Goal: Information Seeking & Learning: Learn about a topic

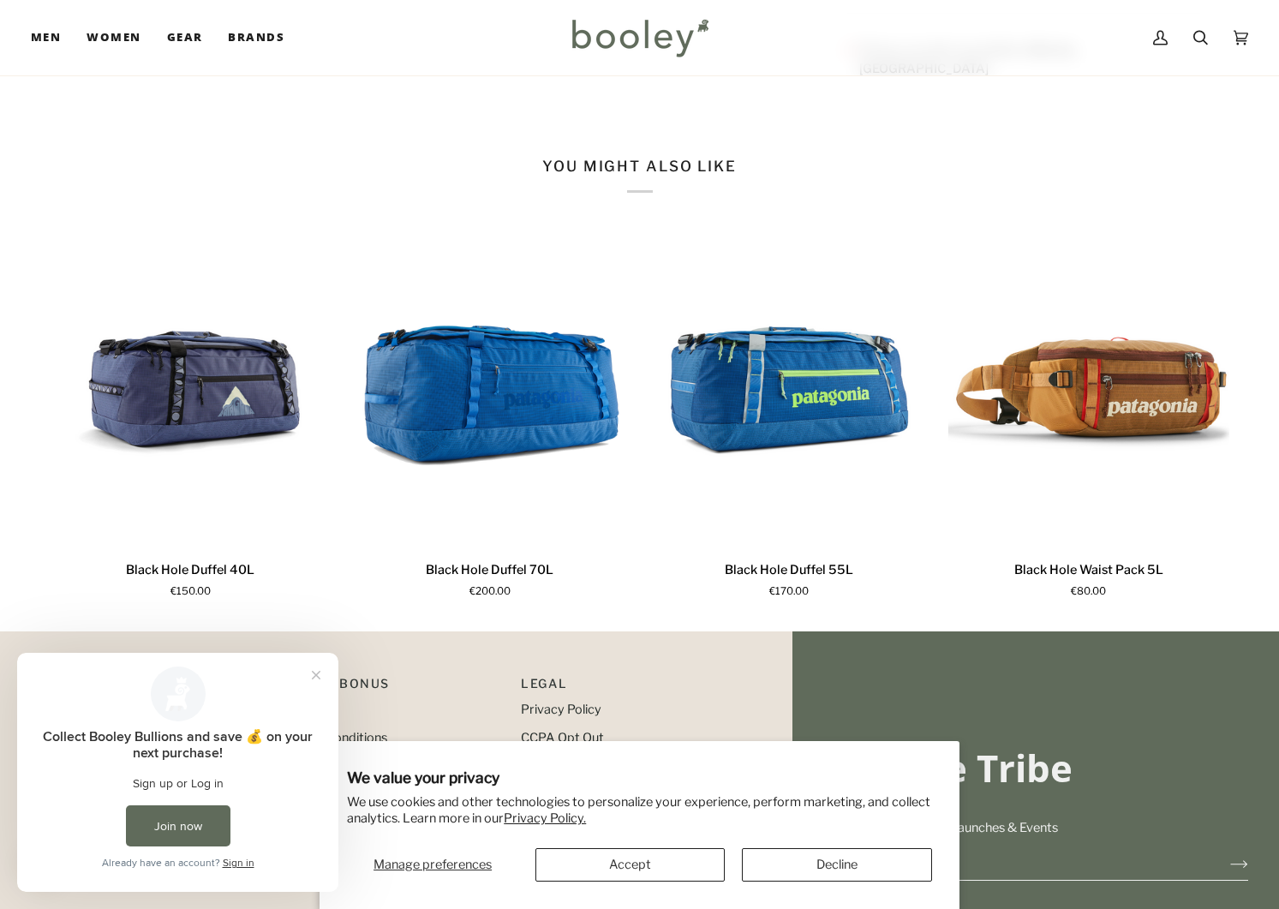
scroll to position [852, 0]
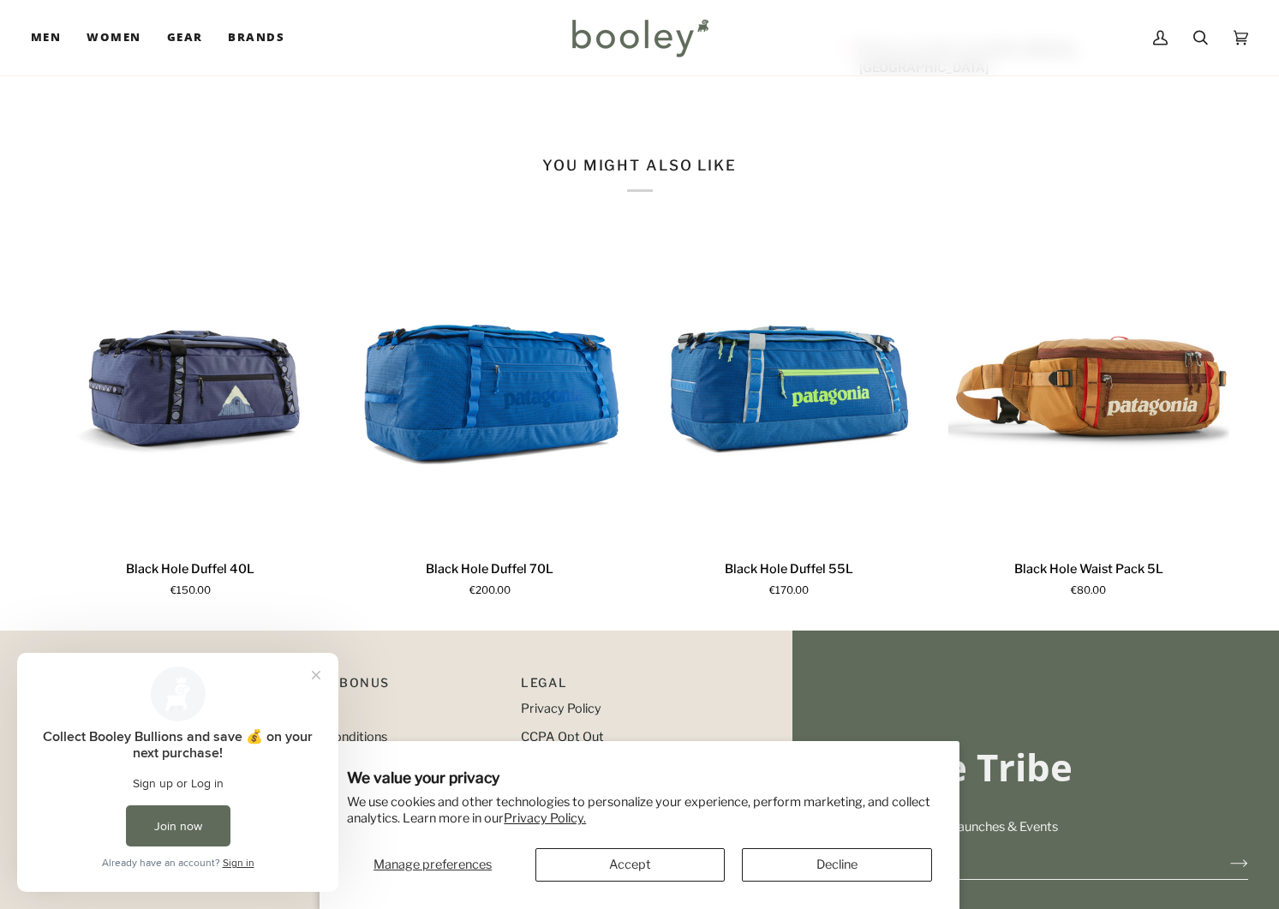
click at [651, 867] on button "Accept" at bounding box center [629, 864] width 189 height 33
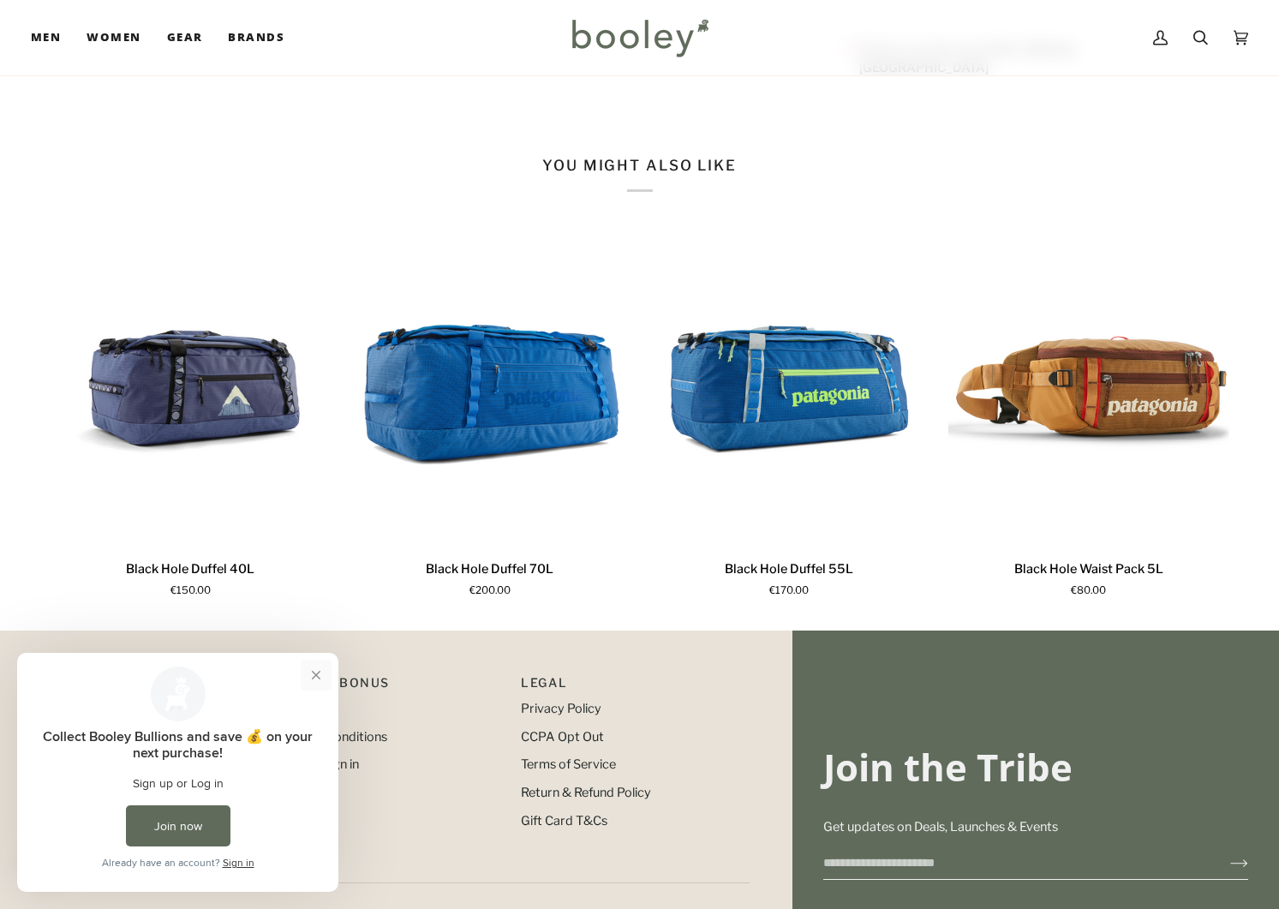
click at [314, 674] on button "Close prompt" at bounding box center [316, 675] width 31 height 31
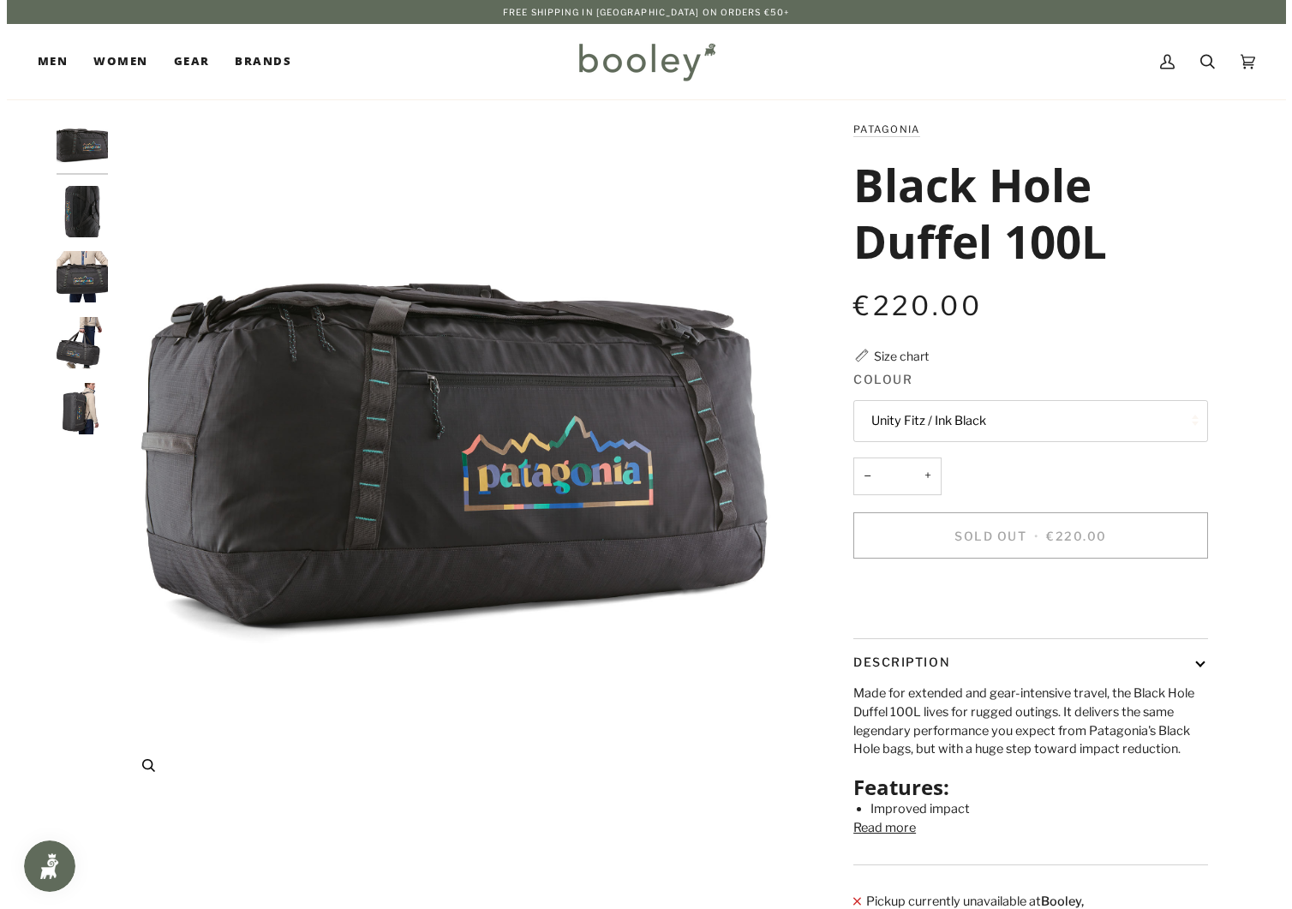
scroll to position [0, 0]
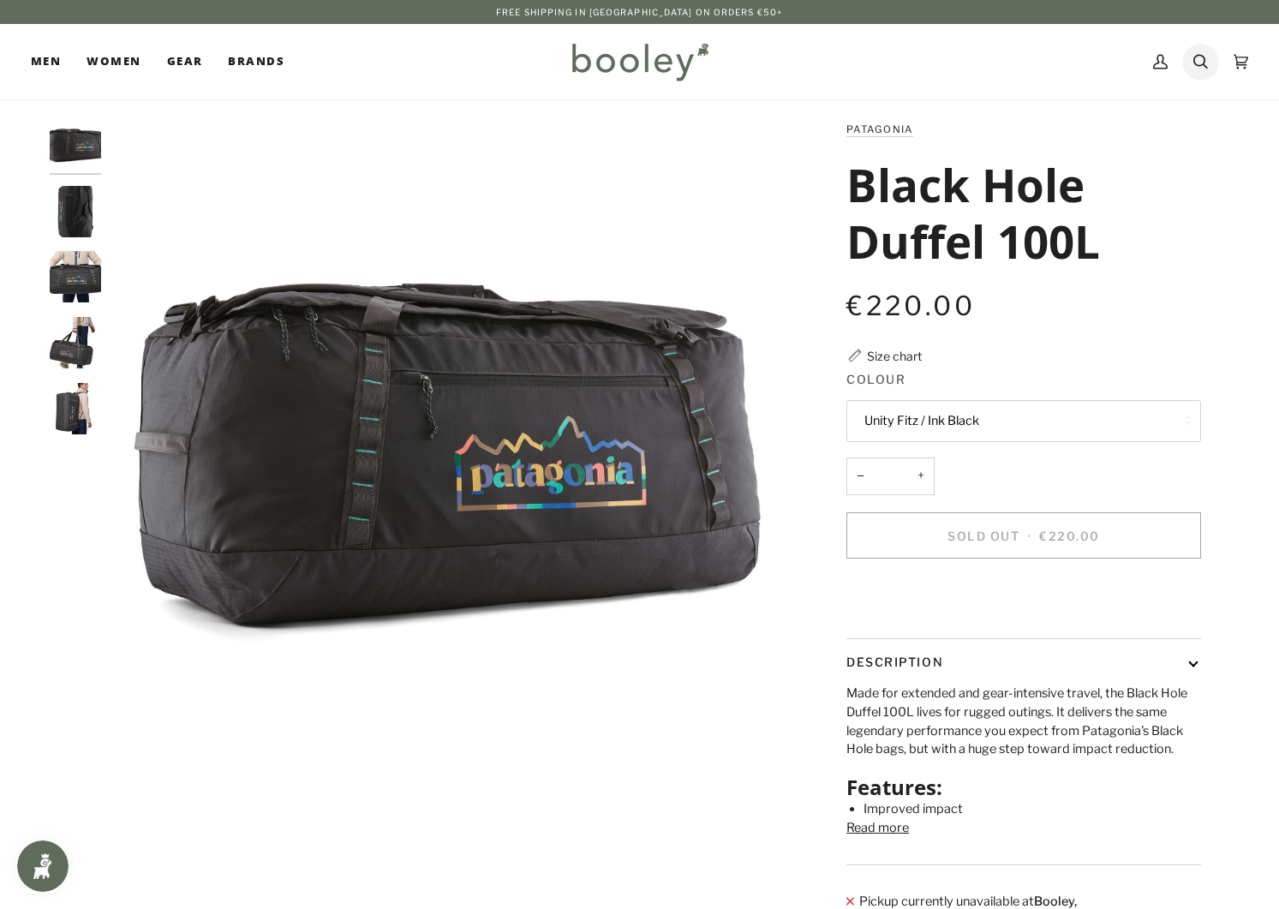
click at [1200, 57] on icon at bounding box center [1200, 62] width 15 height 26
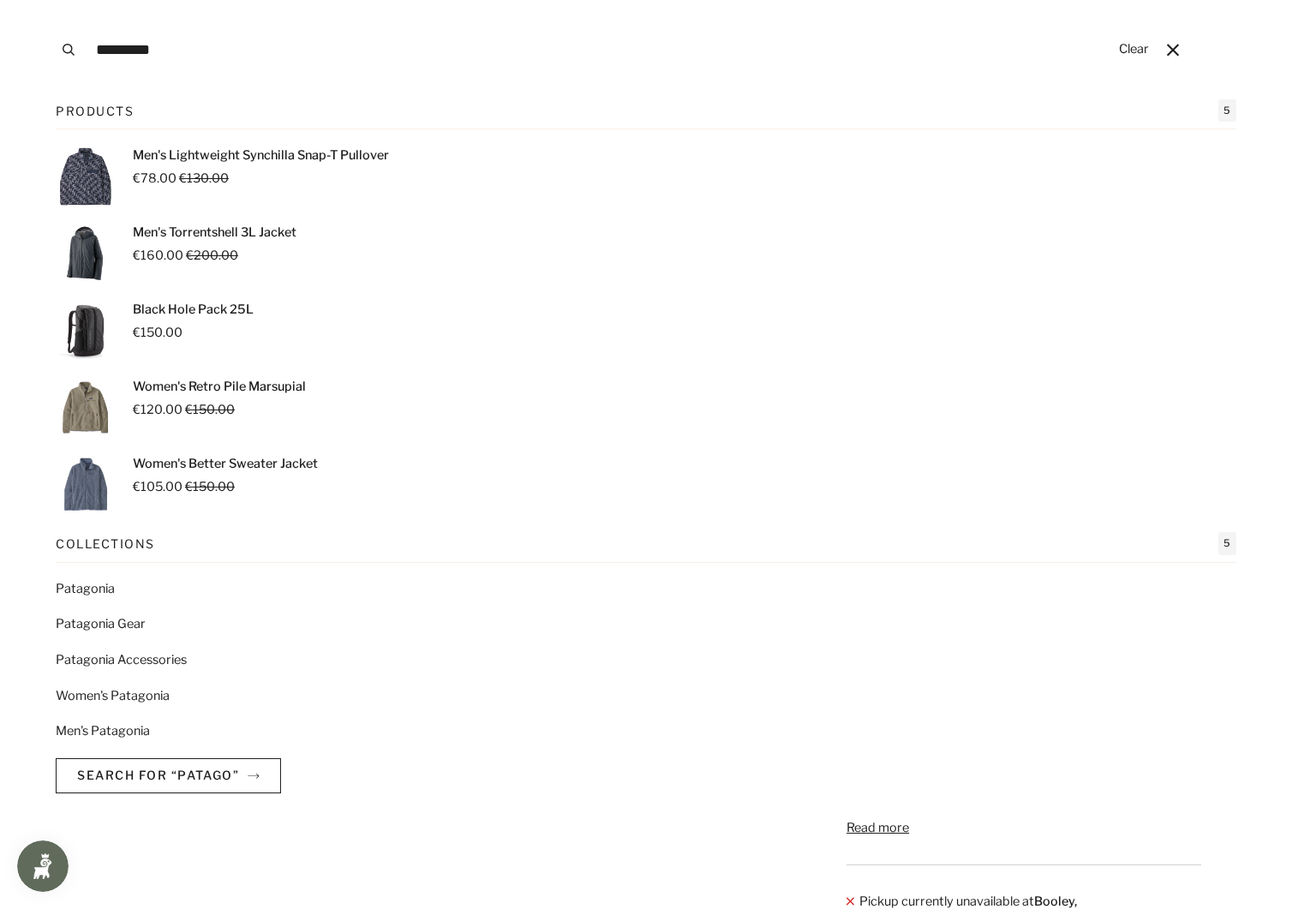
type input "*********"
click at [68, 50] on button "Search" at bounding box center [69, 49] width 38 height 99
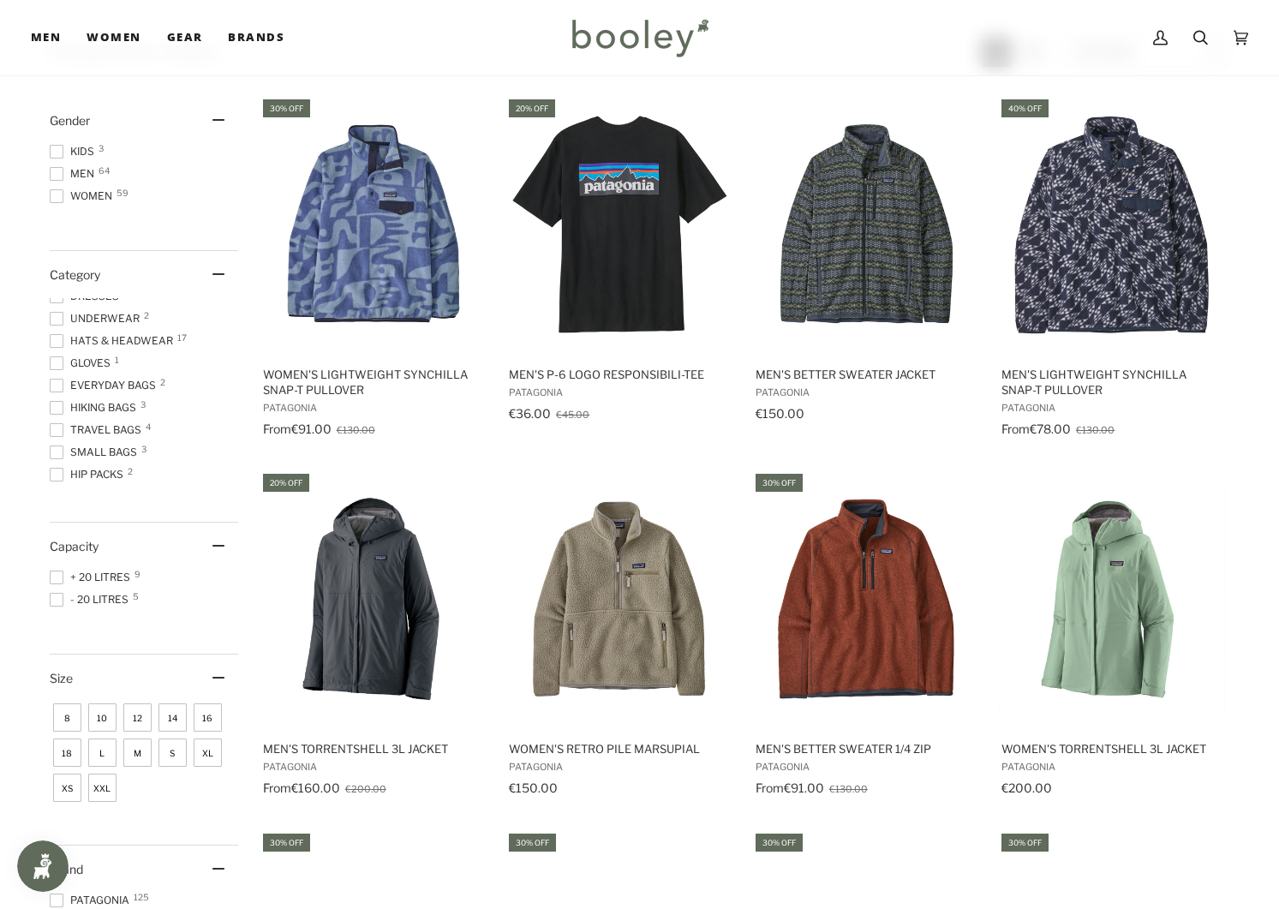
scroll to position [309, 0]
click at [56, 434] on span at bounding box center [57, 435] width 14 height 14
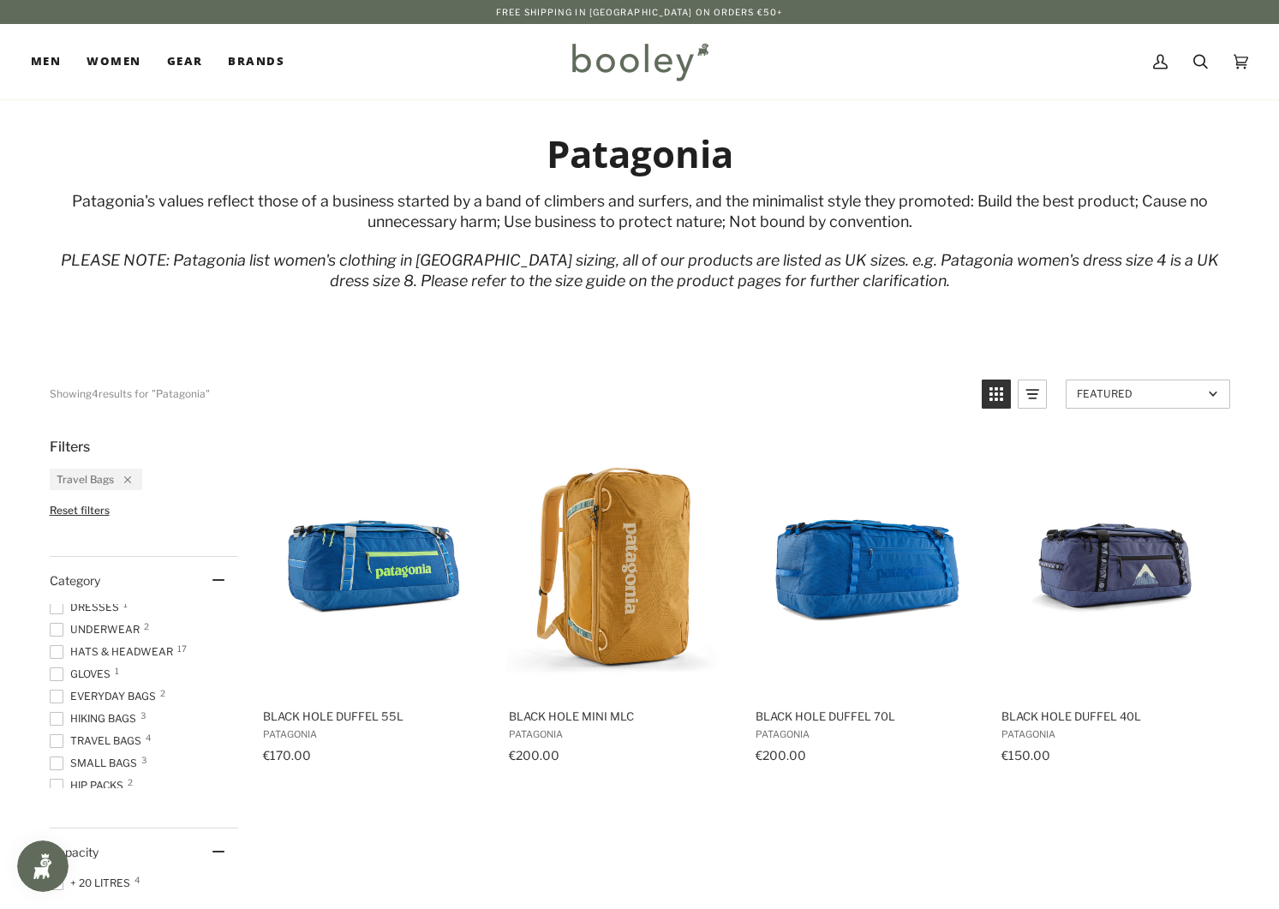
click at [58, 695] on span at bounding box center [57, 697] width 14 height 14
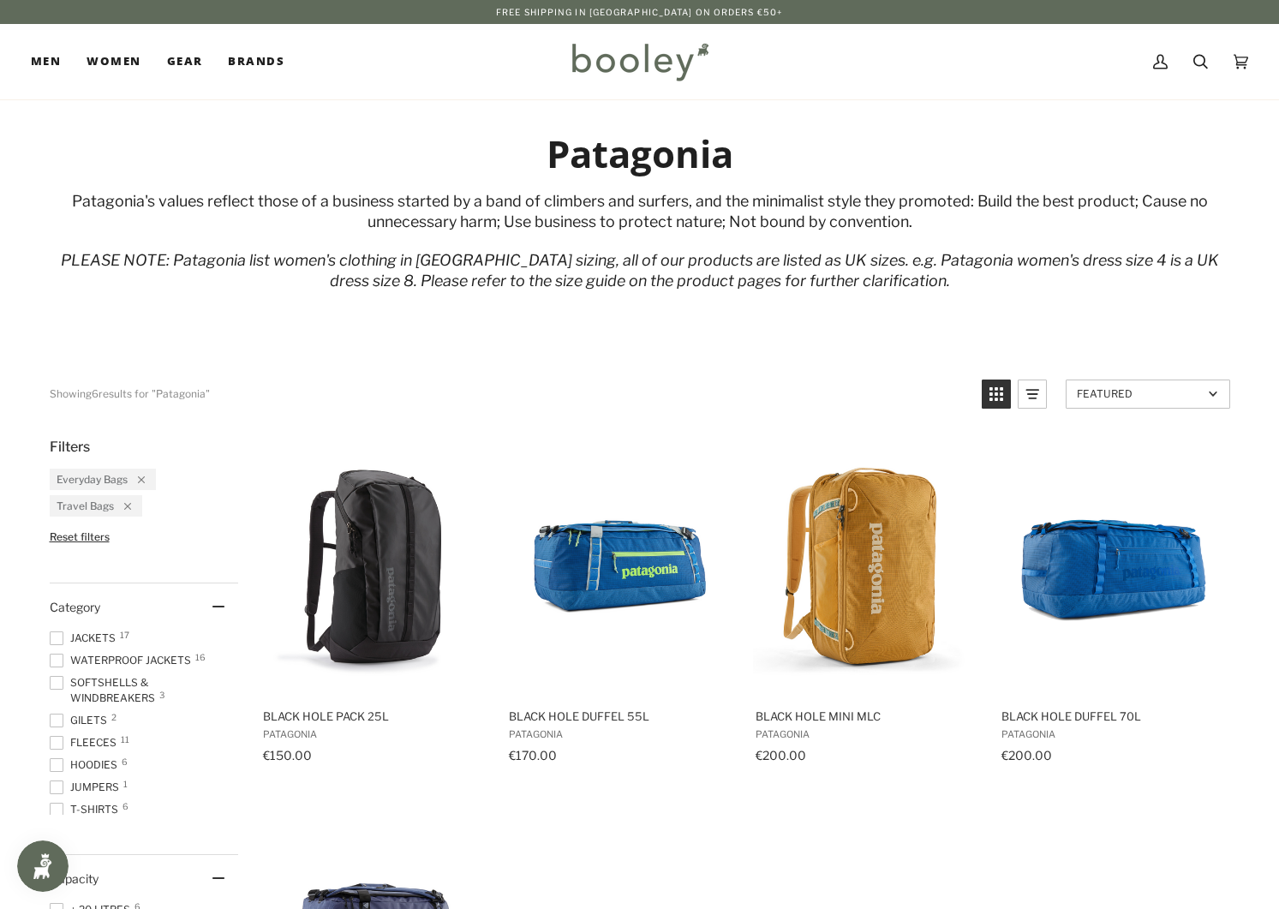
scroll to position [309, 0]
click at [58, 743] on span at bounding box center [57, 745] width 14 height 14
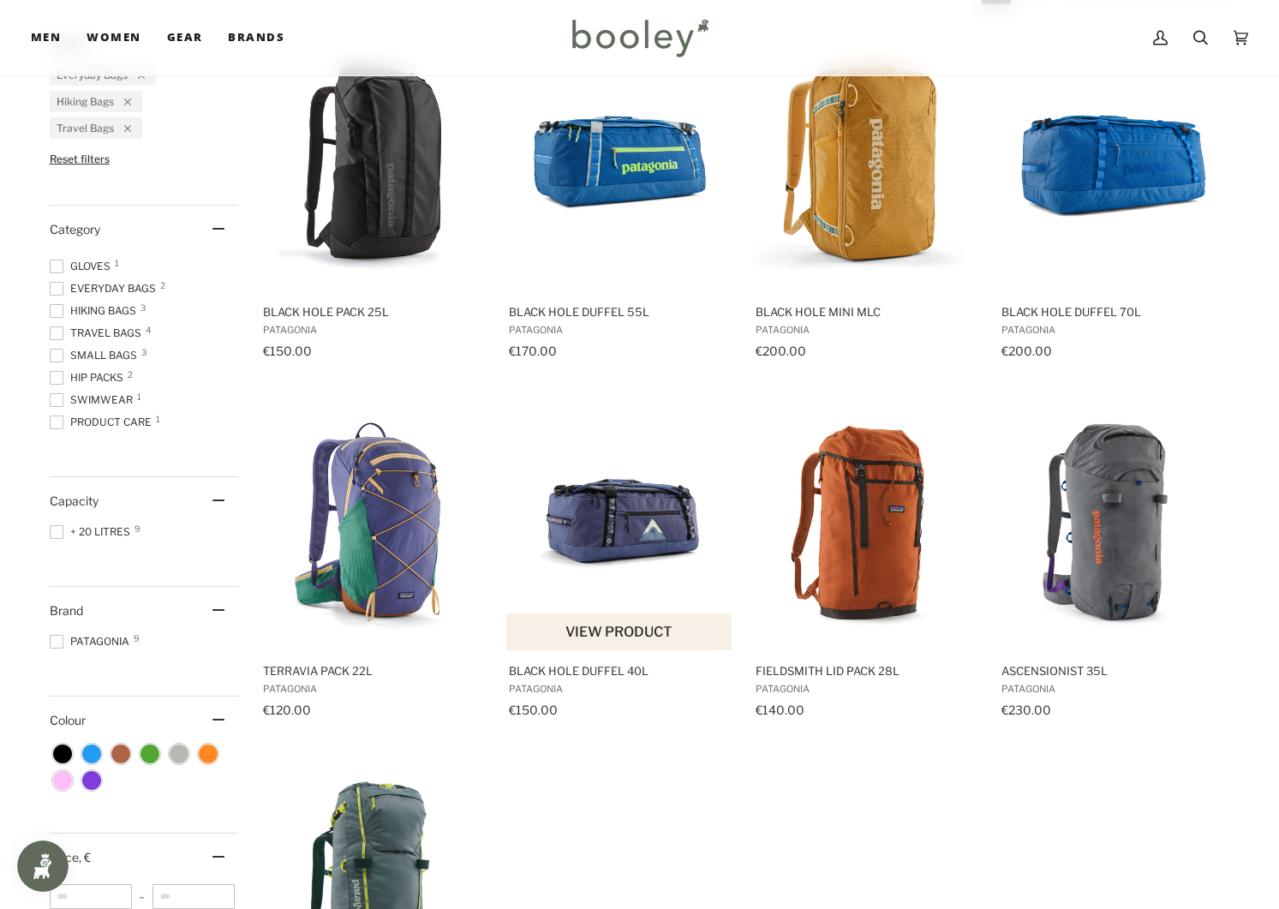
scroll to position [429, 0]
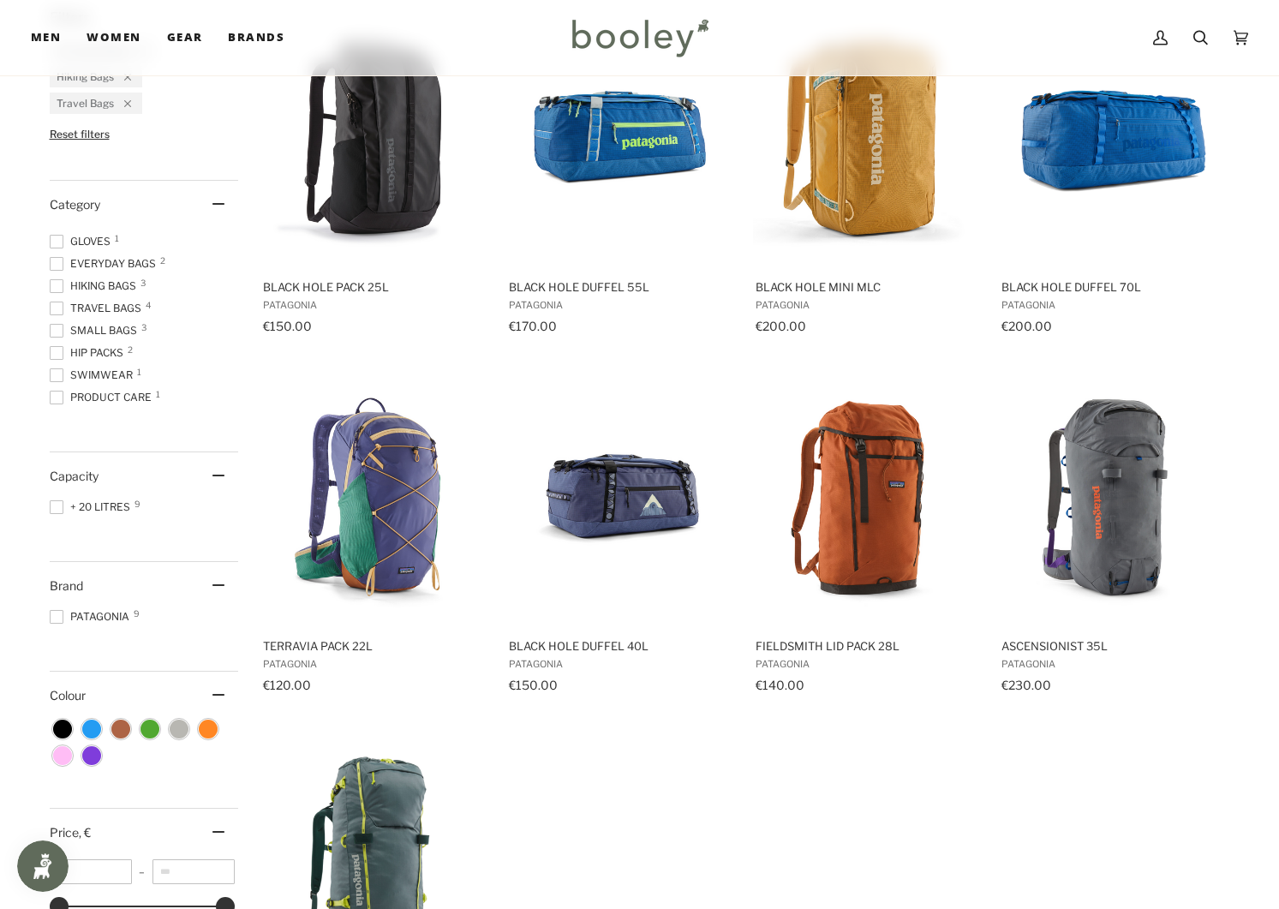
click at [59, 328] on span at bounding box center [57, 331] width 14 height 14
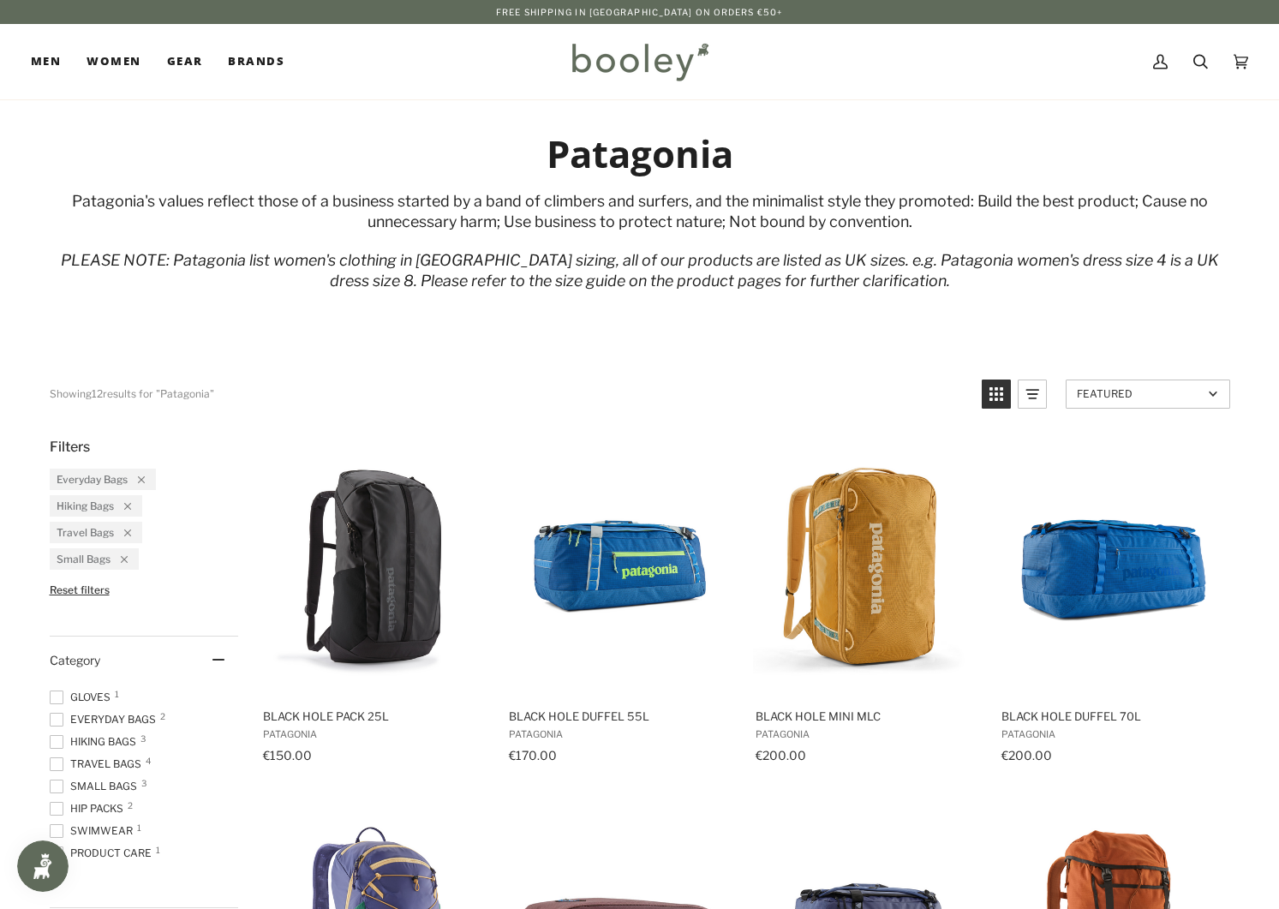
drag, startPoint x: 140, startPoint y: 475, endPoint x: 134, endPoint y: 505, distance: 29.7
click at [140, 476] on icon "Remove filter: Everyday Bags" at bounding box center [141, 479] width 7 height 7
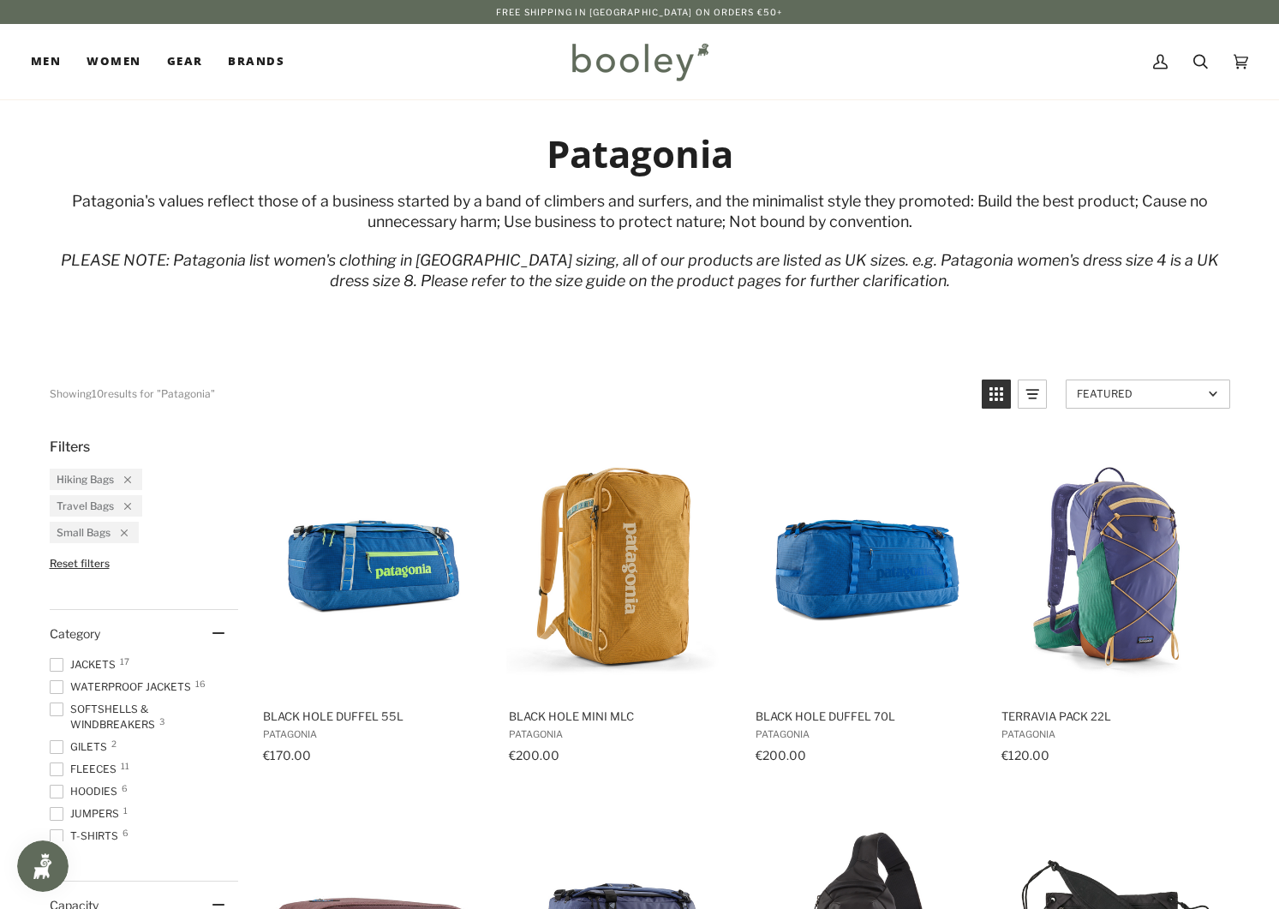
click at [129, 504] on li "Travel Bags" at bounding box center [96, 505] width 93 height 21
click at [125, 477] on icon "Remove filter: Hiking Bags" at bounding box center [127, 479] width 7 height 7
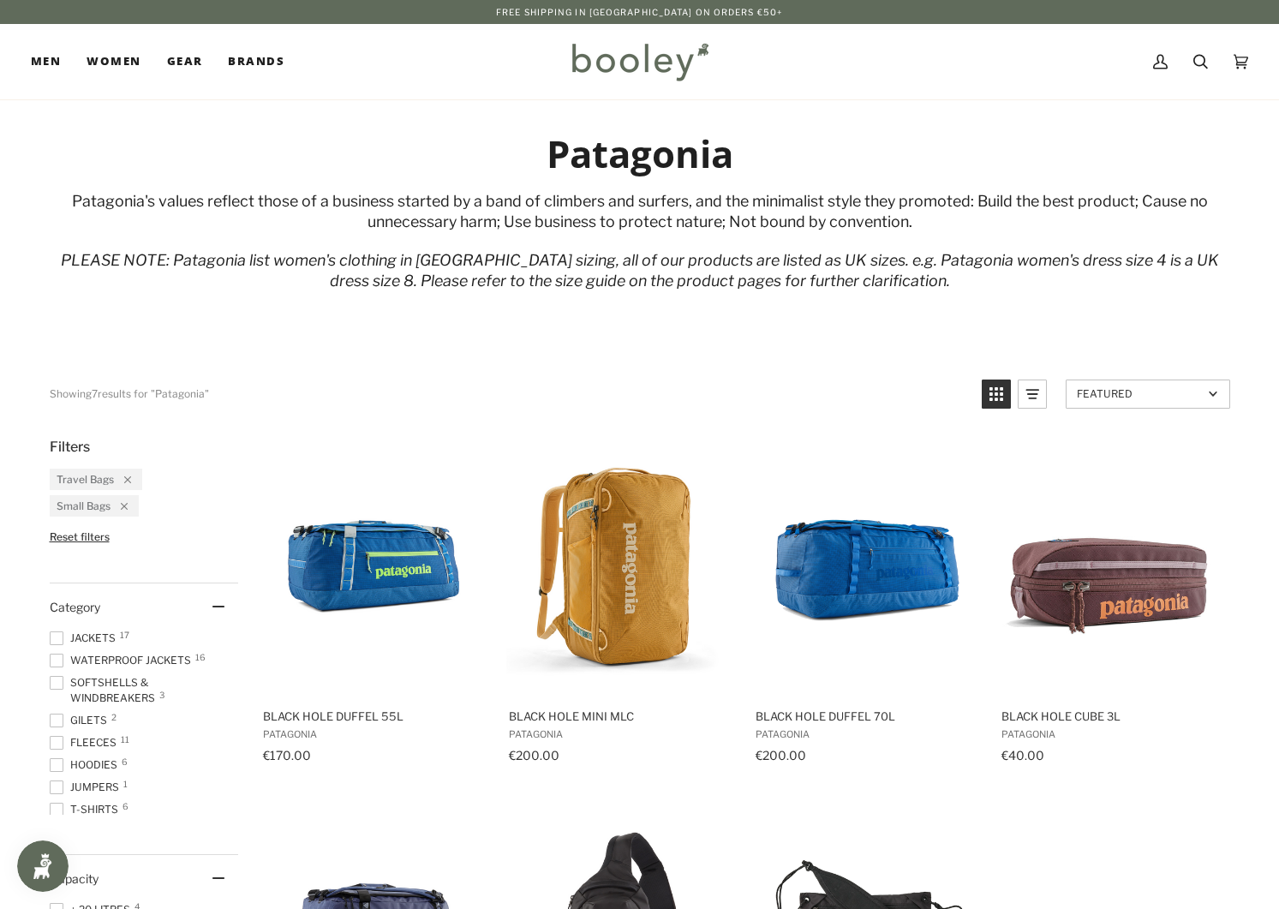
click at [124, 477] on icon "Remove filter: Travel Bags" at bounding box center [127, 479] width 7 height 7
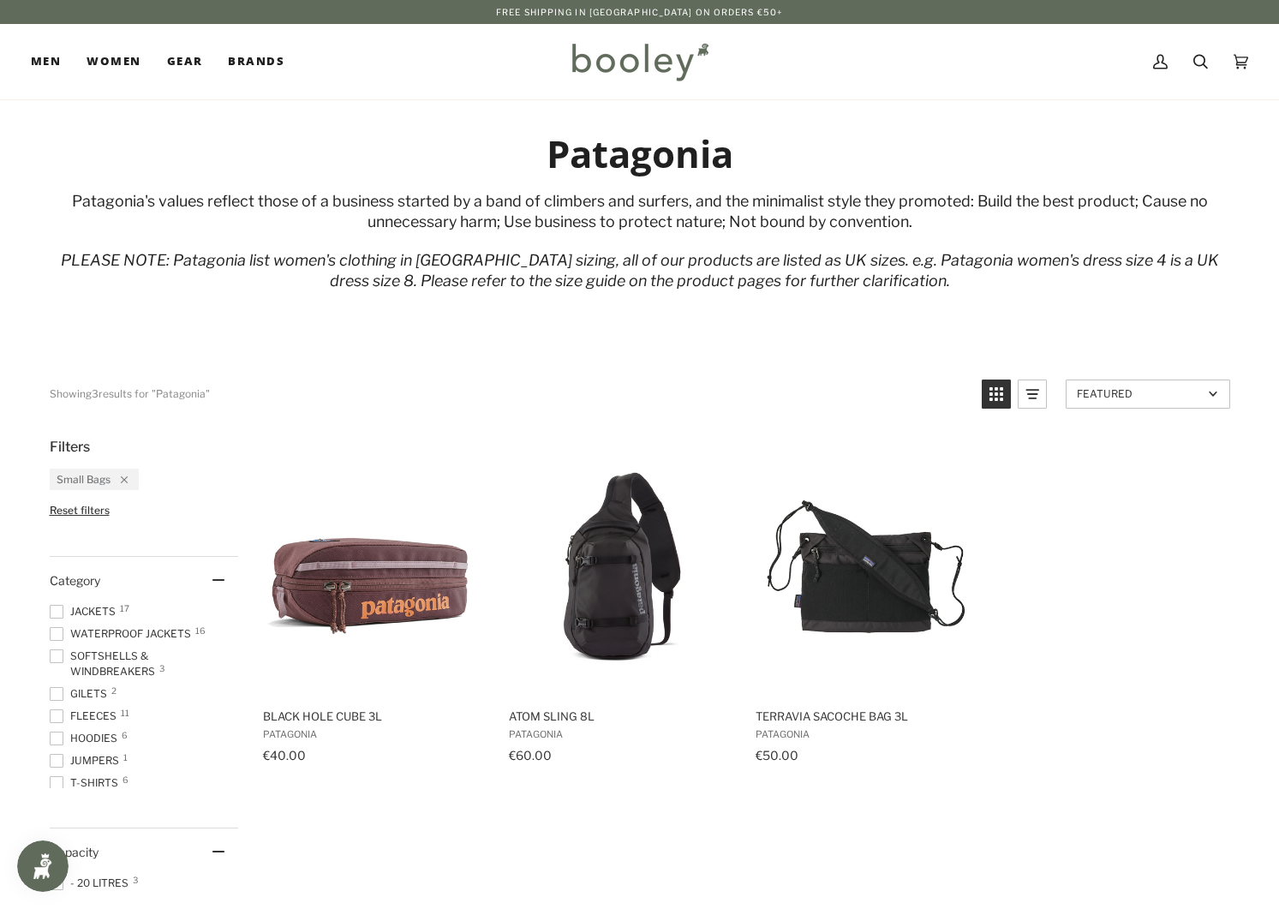
click at [121, 476] on icon "Remove filter: Small Bags" at bounding box center [124, 479] width 7 height 7
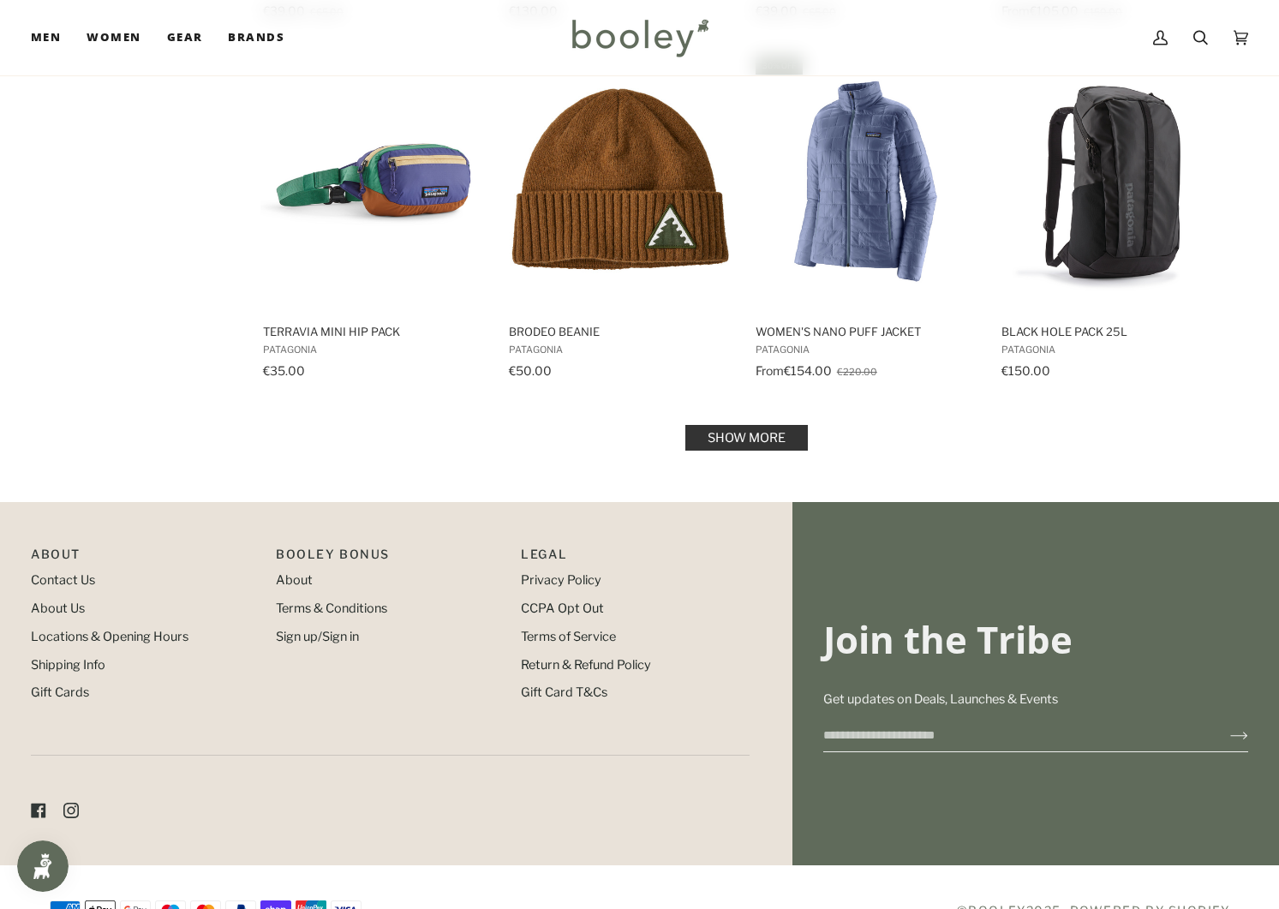
scroll to position [1844, 0]
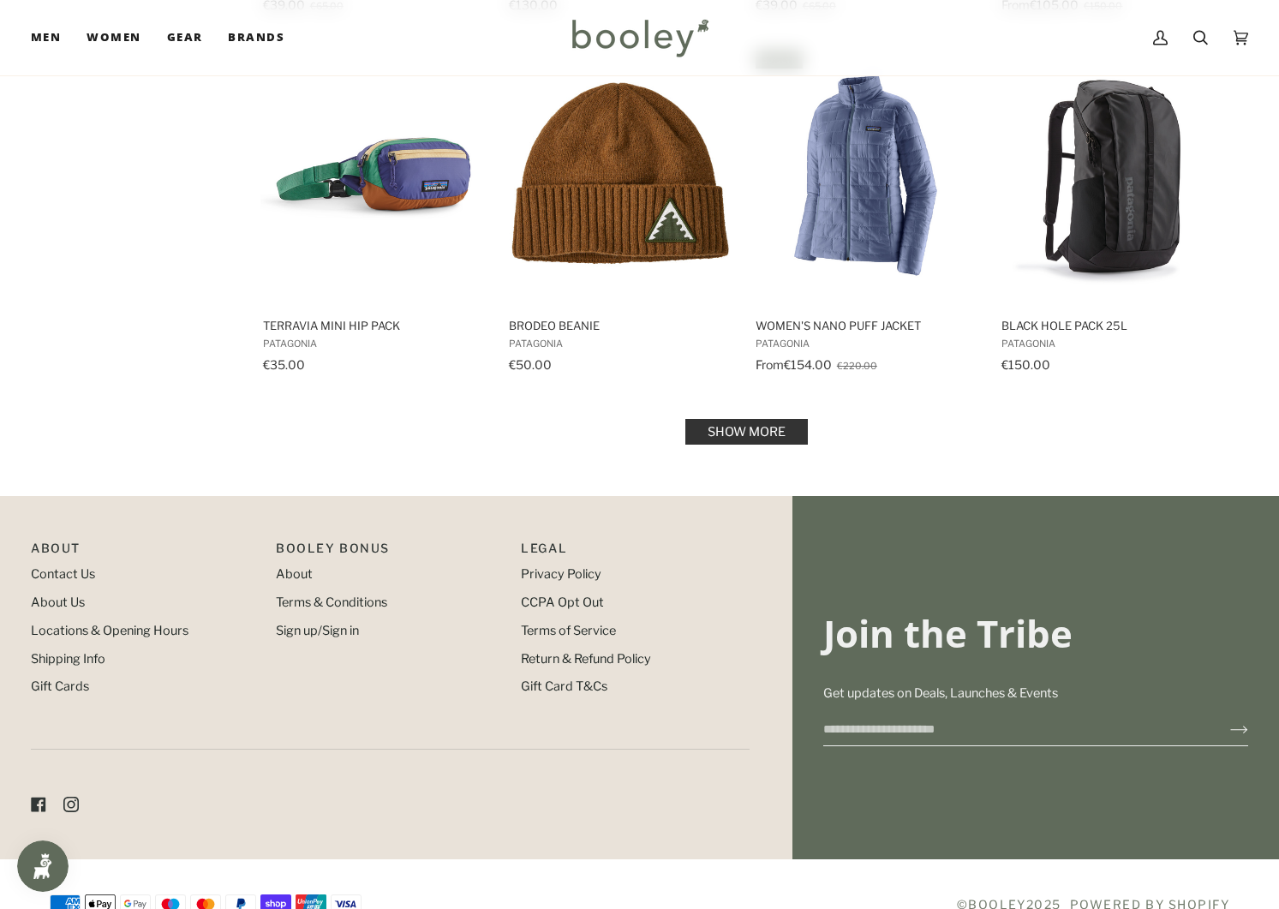
click at [732, 430] on link "Show more" at bounding box center [746, 432] width 123 height 26
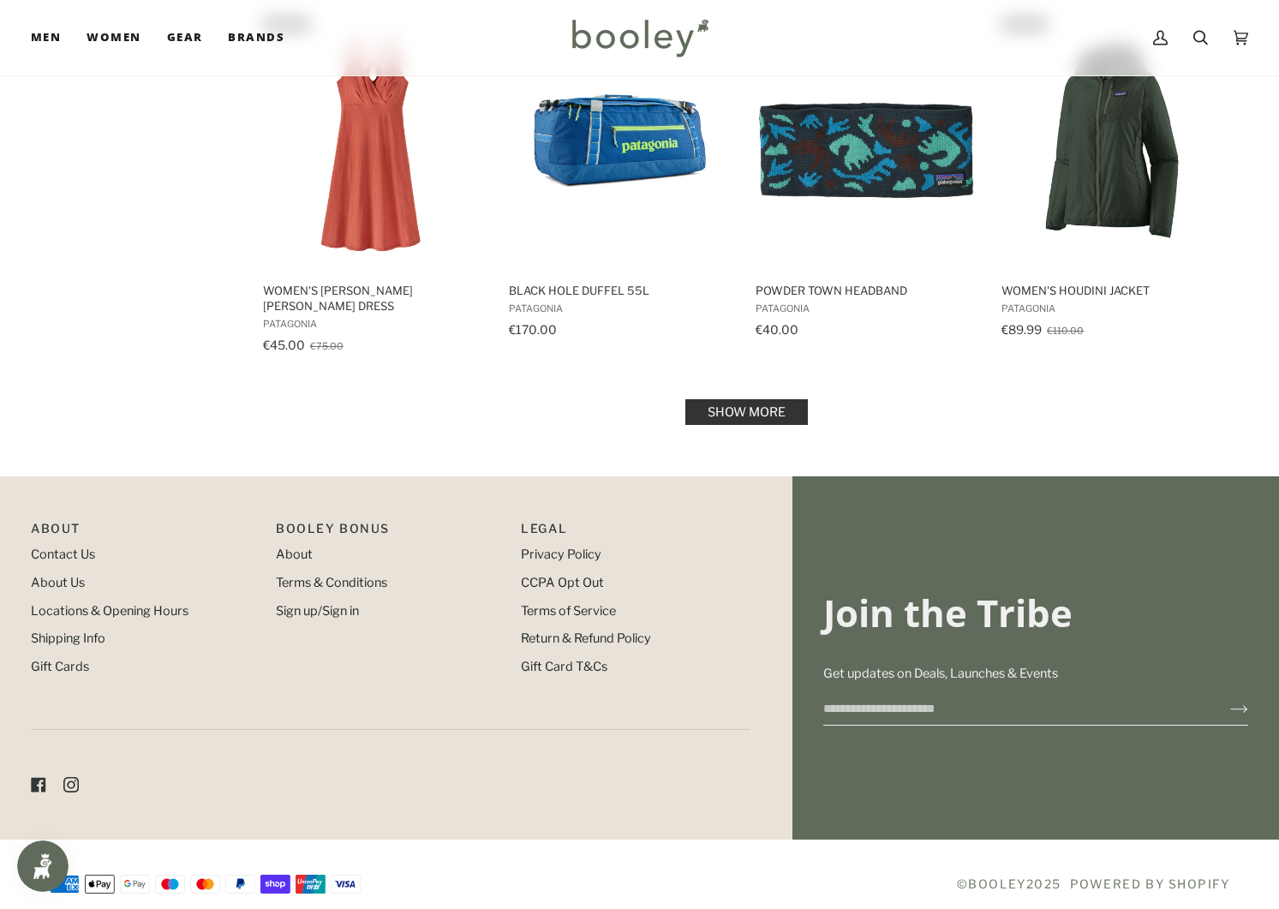
click at [706, 399] on link "Show more" at bounding box center [746, 412] width 123 height 26
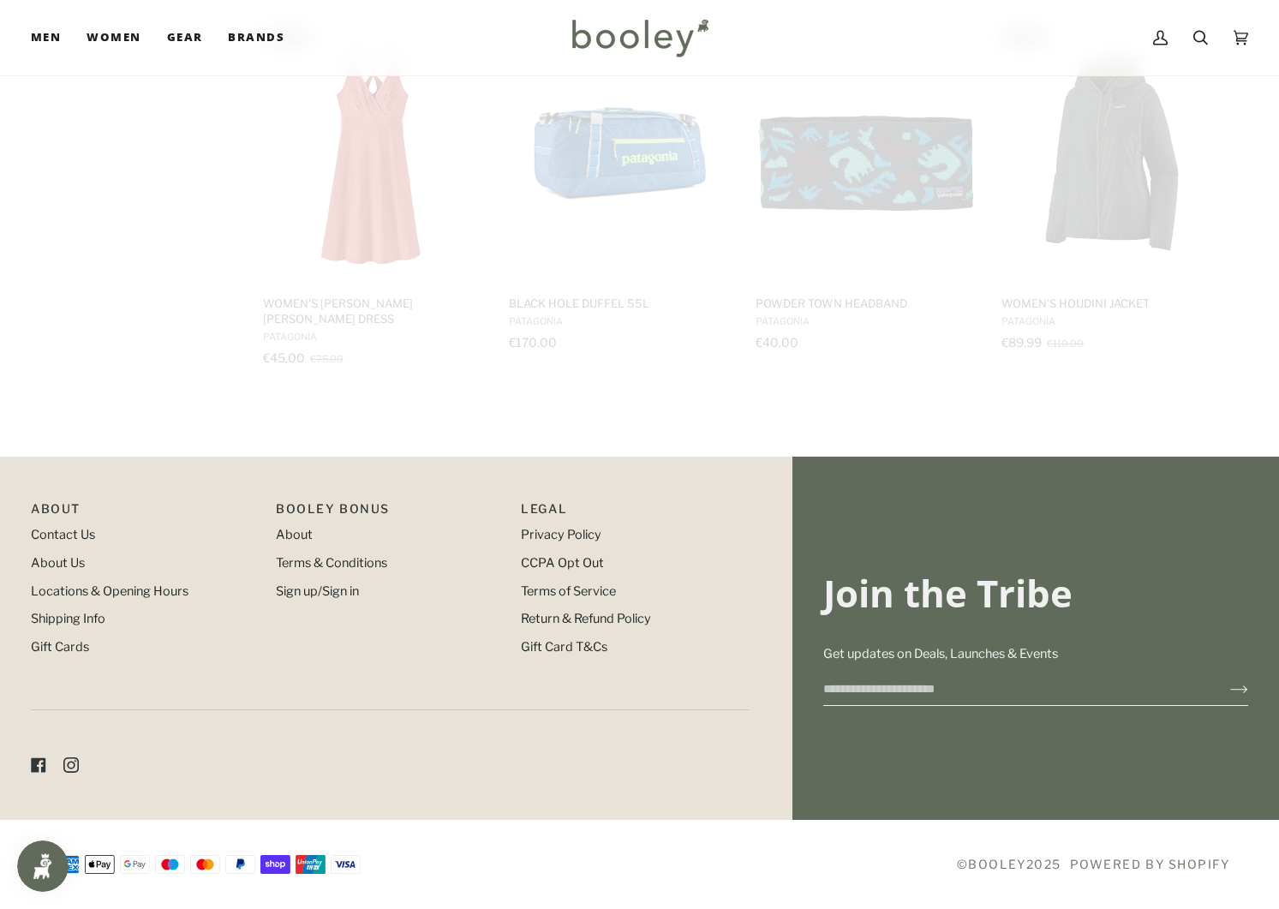
scroll to position [3722, 0]
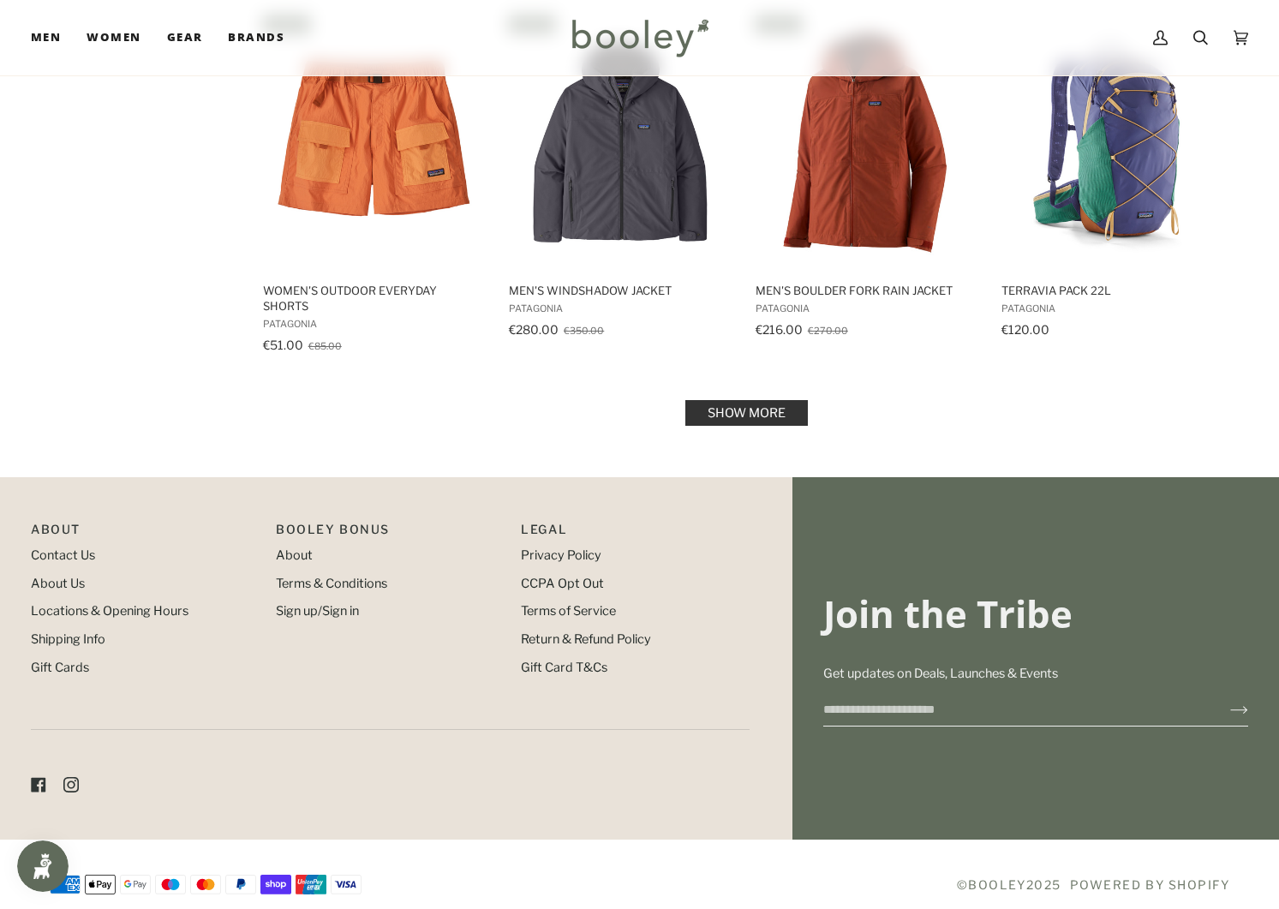
click at [706, 400] on link "Show more" at bounding box center [746, 413] width 123 height 26
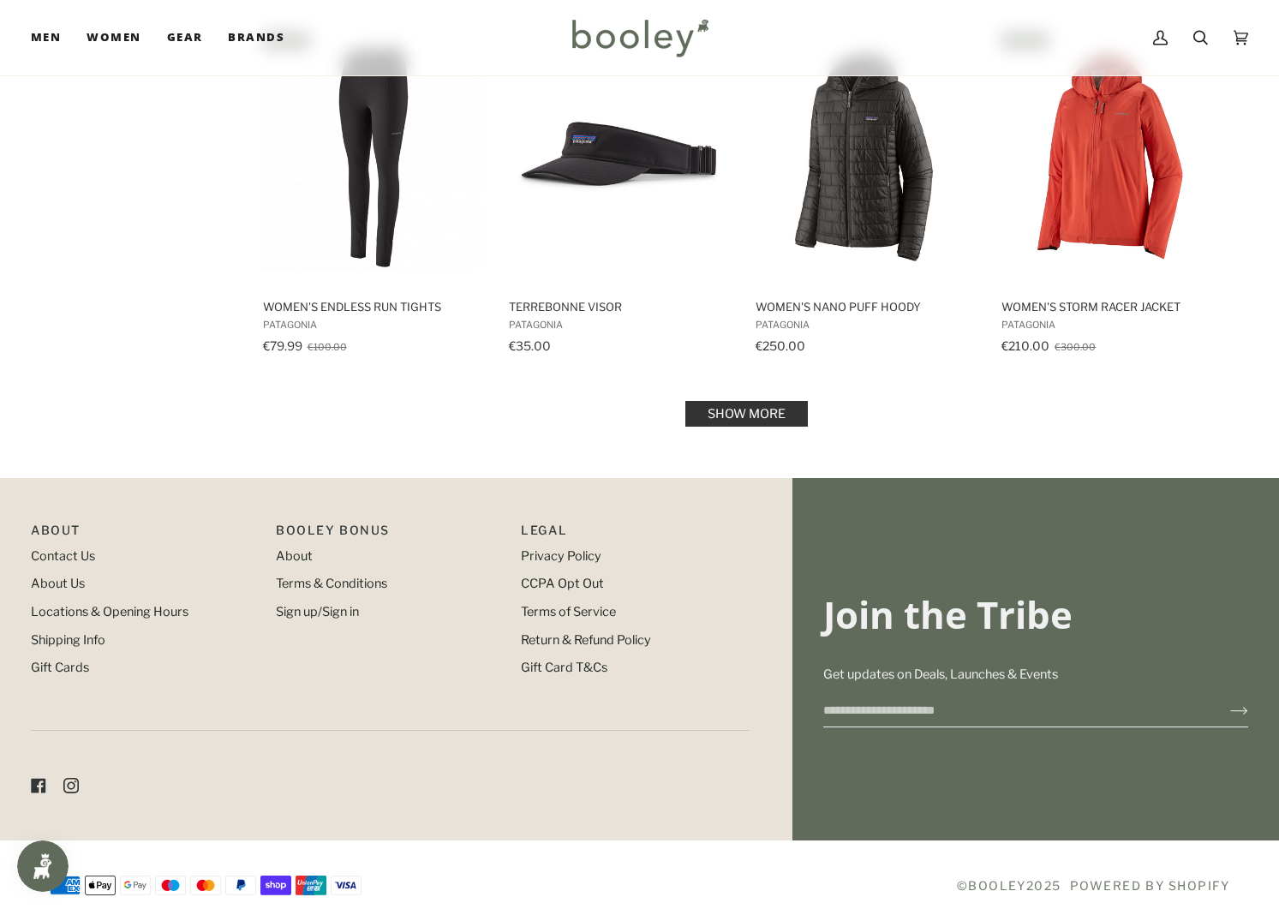
click at [715, 401] on link "Show more" at bounding box center [746, 414] width 123 height 26
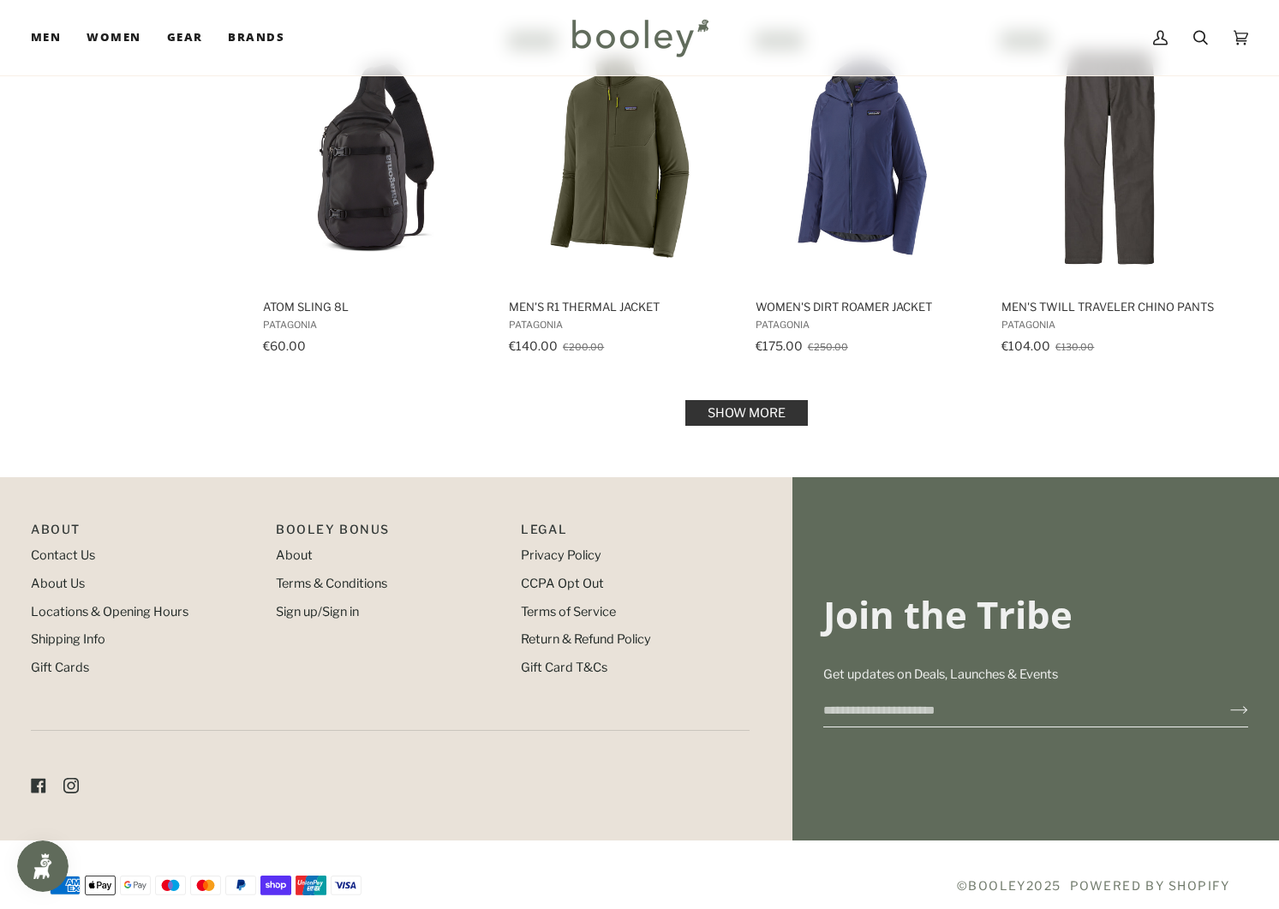
click at [715, 400] on link "Show more" at bounding box center [746, 413] width 123 height 26
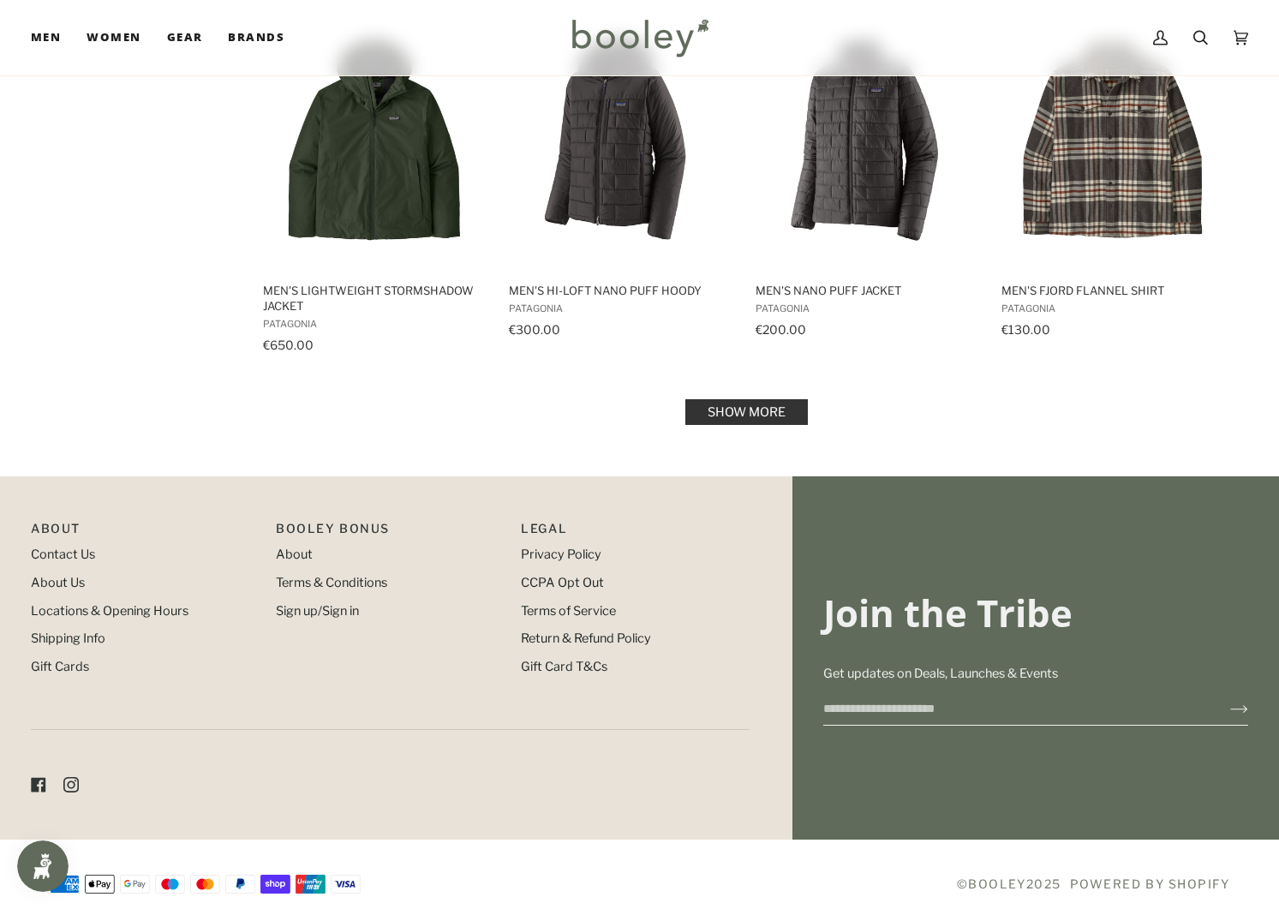
click at [715, 399] on link "Show more" at bounding box center [746, 412] width 123 height 26
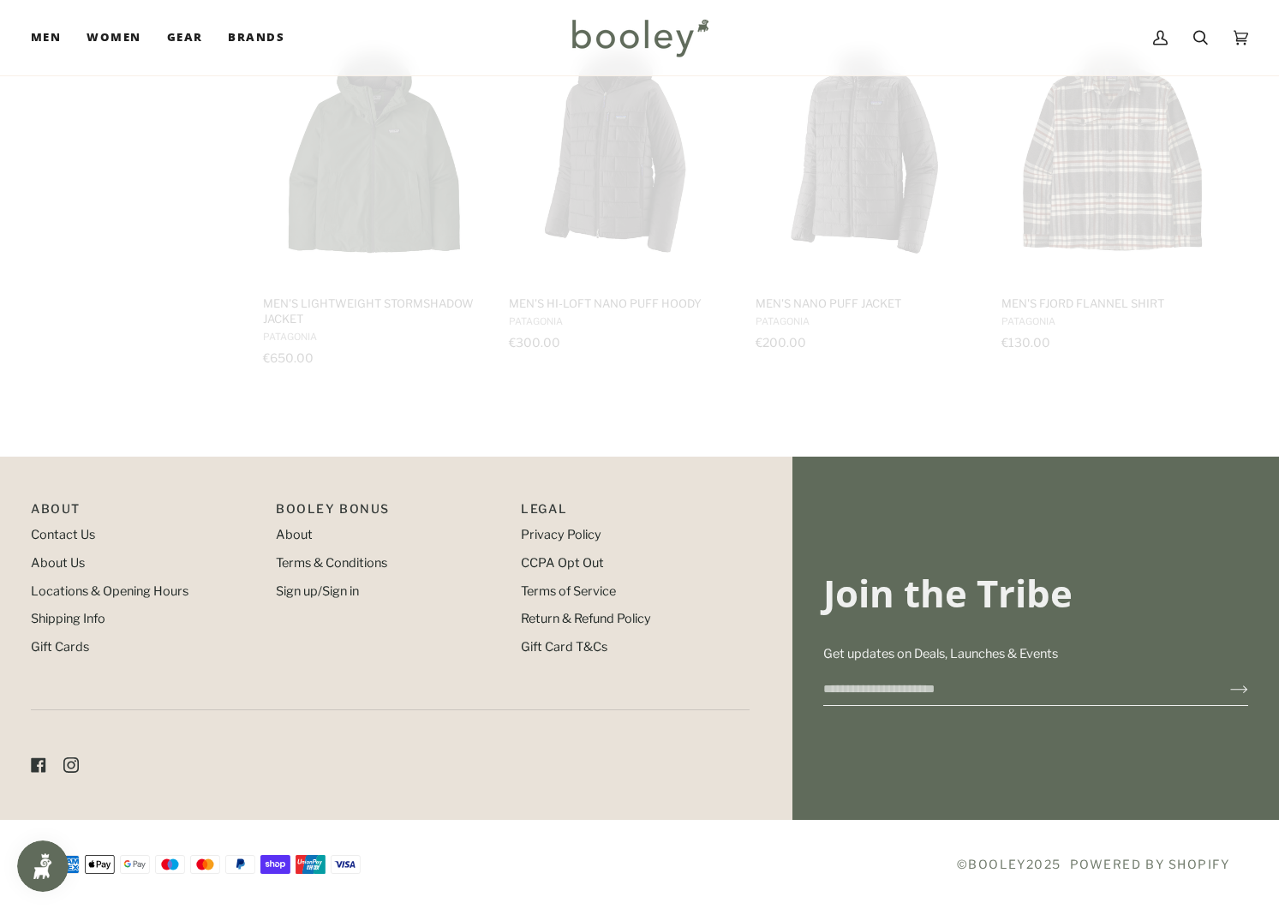
scroll to position [11049, 0]
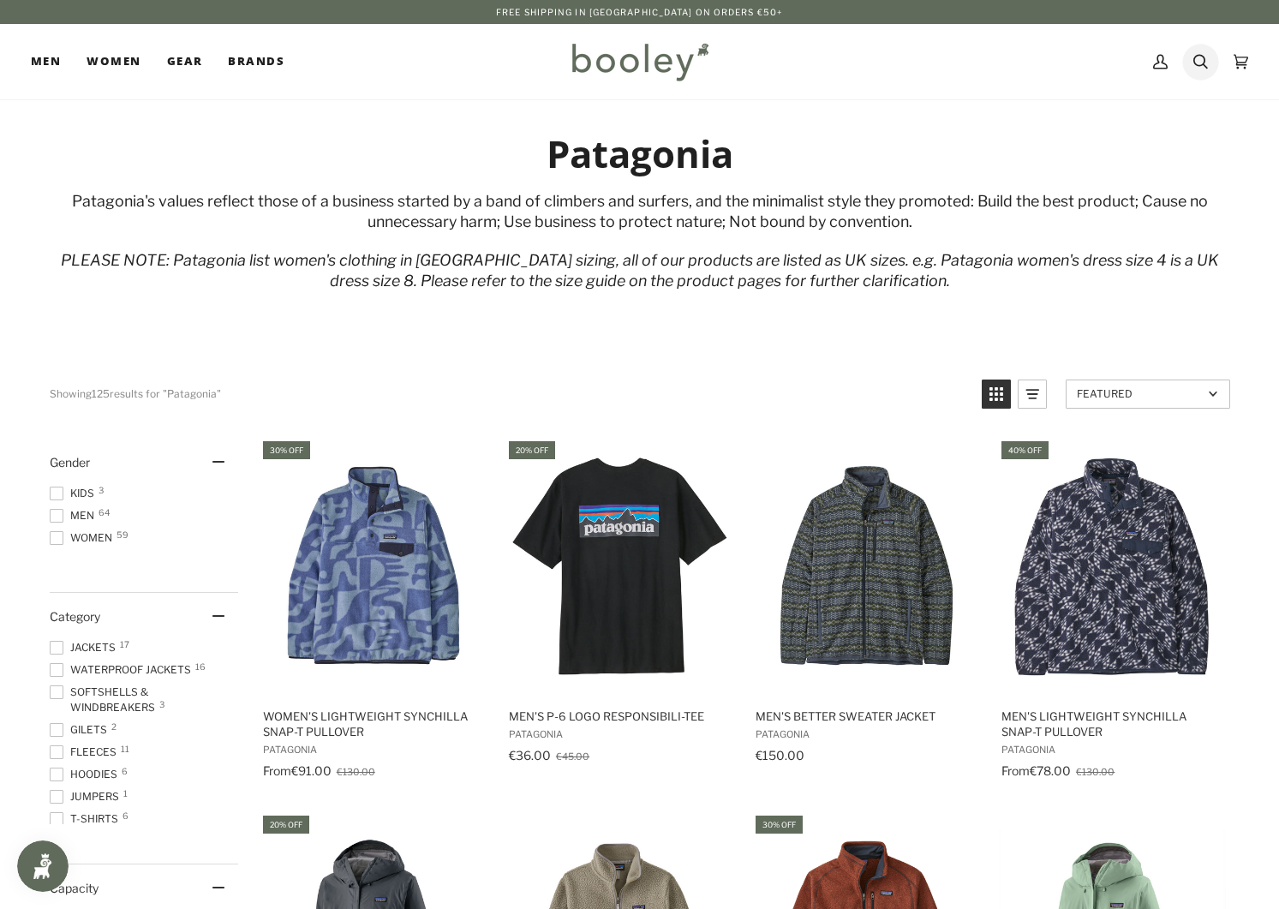
click at [1204, 57] on icon at bounding box center [1200, 62] width 15 height 15
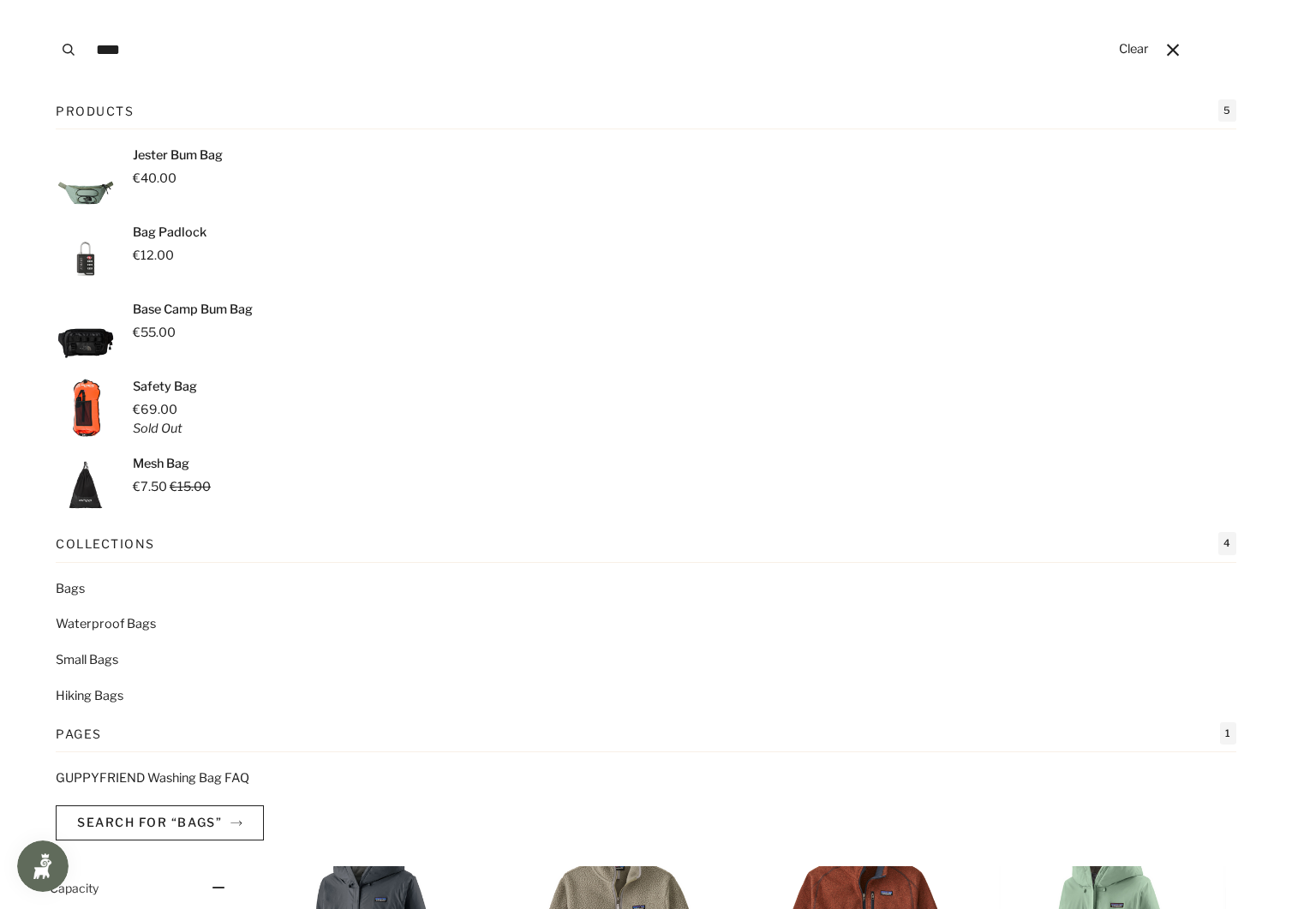
type input "****"
click at [68, 50] on button "Search" at bounding box center [69, 49] width 38 height 99
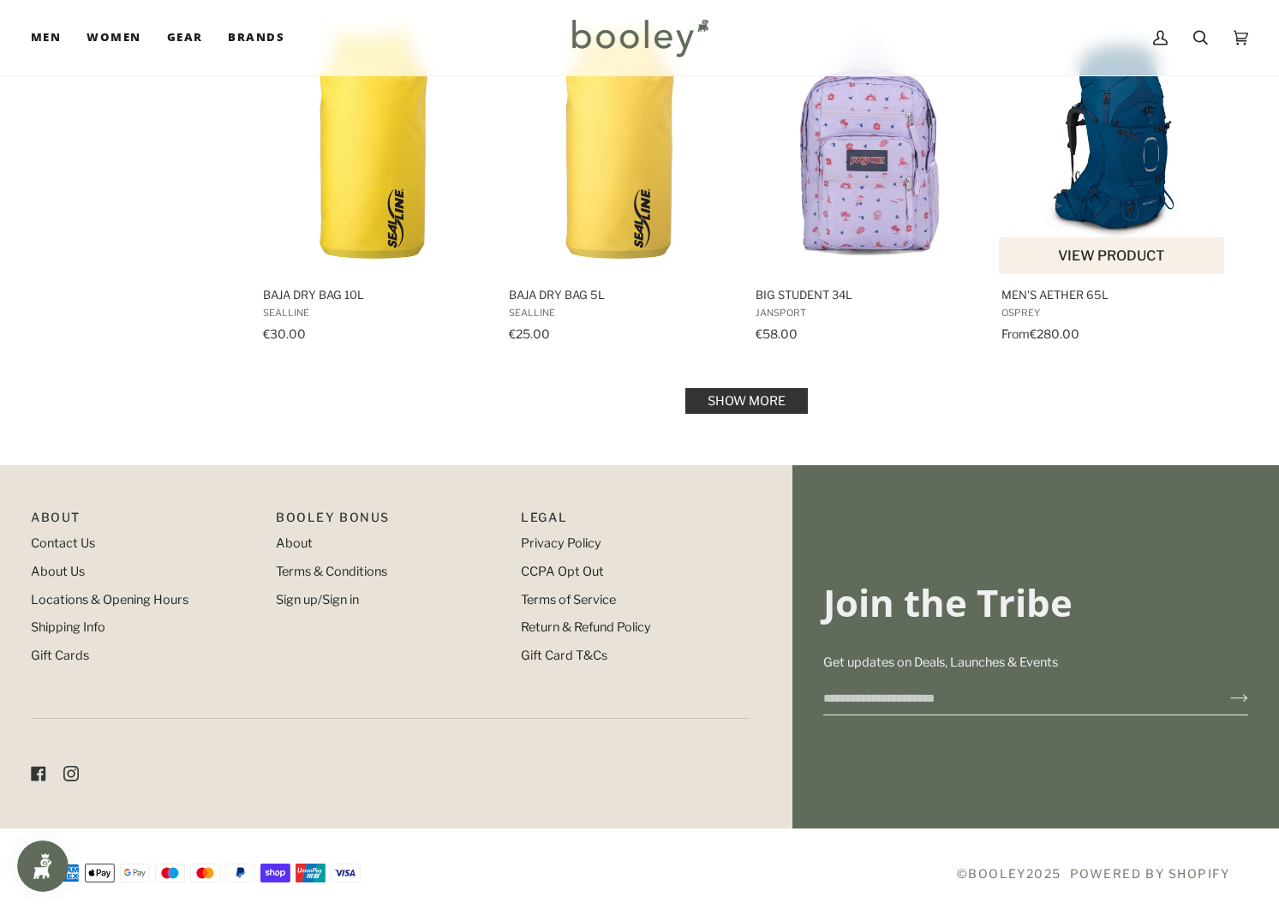
scroll to position [1729, 0]
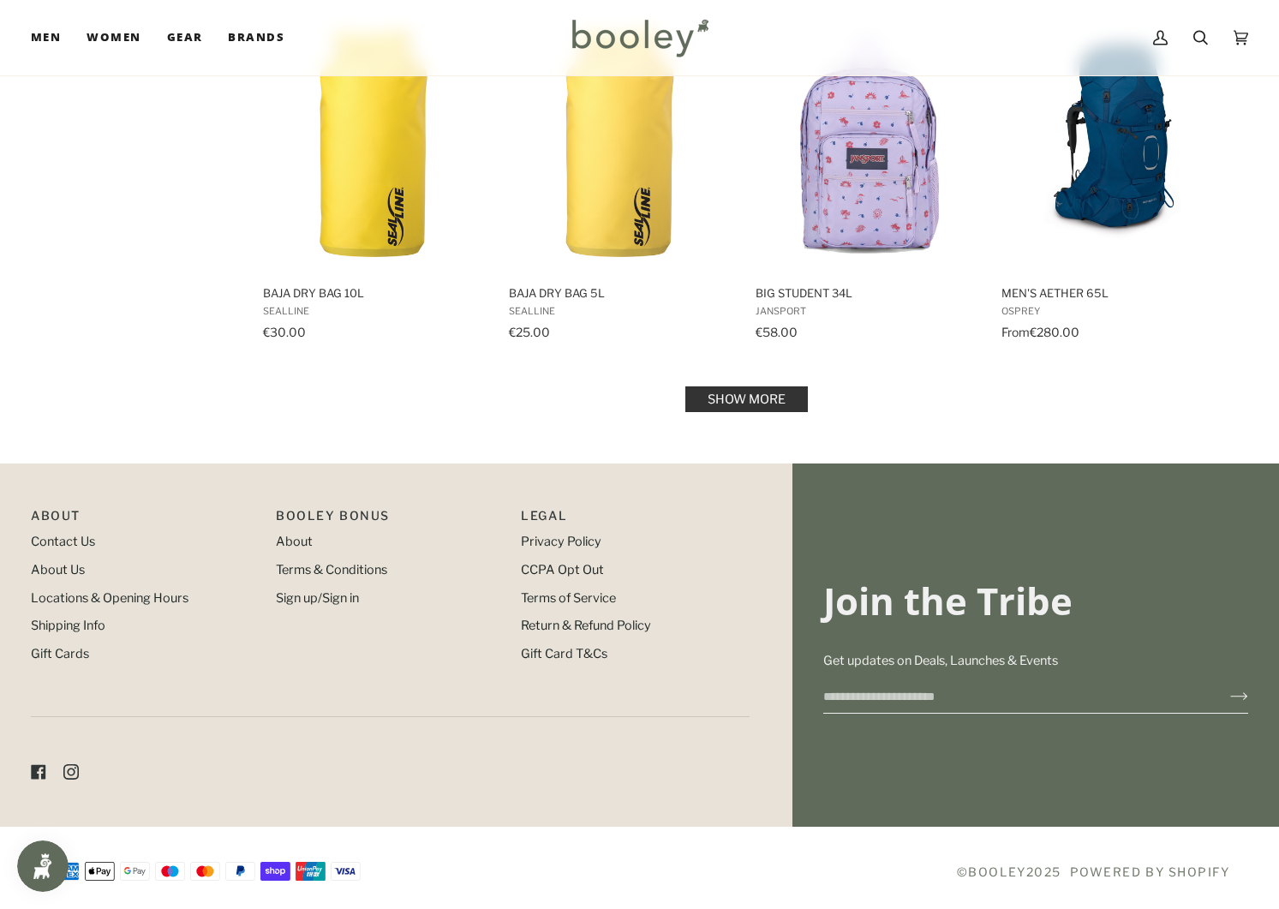
click at [764, 402] on link "Show more" at bounding box center [746, 399] width 123 height 26
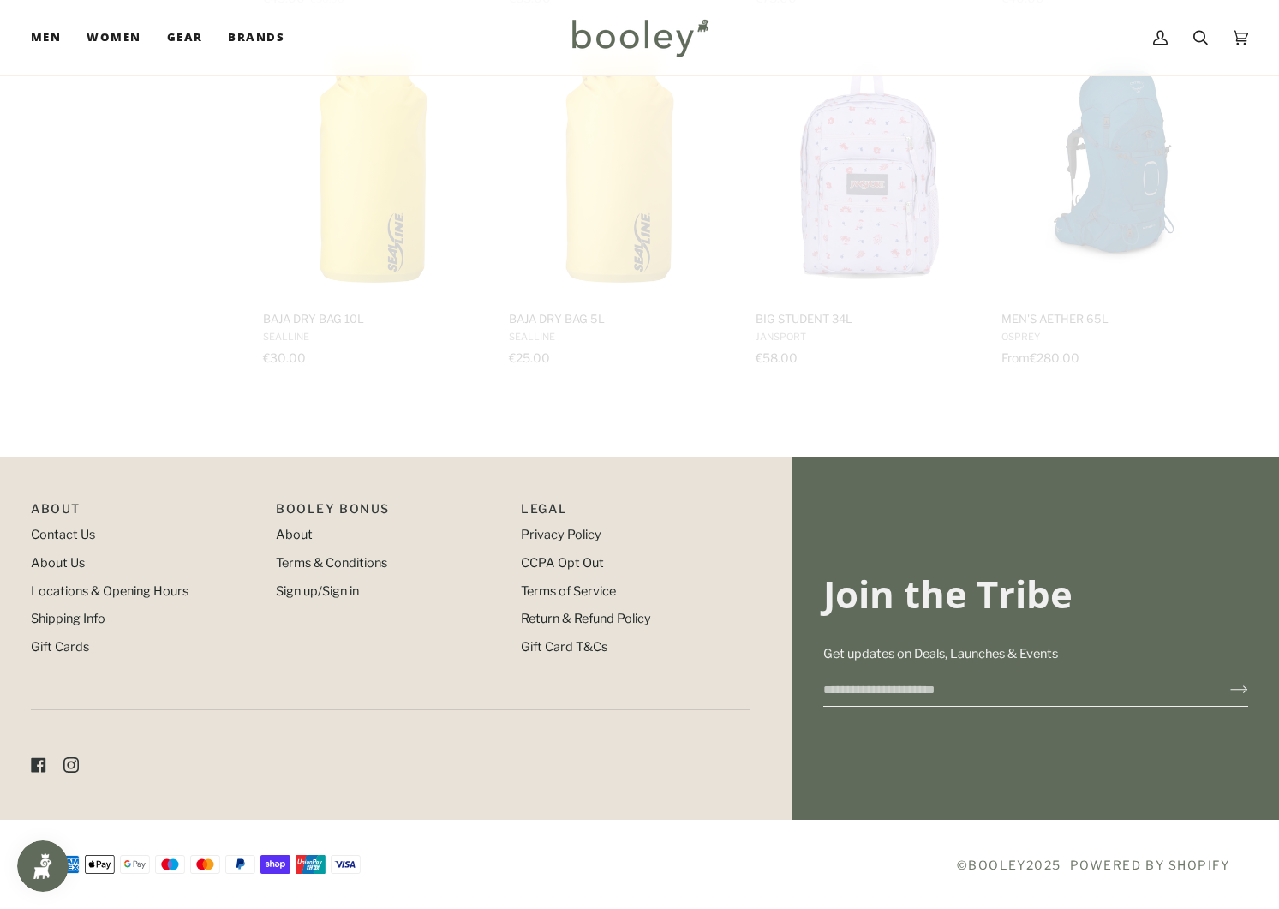
scroll to position [1700, 0]
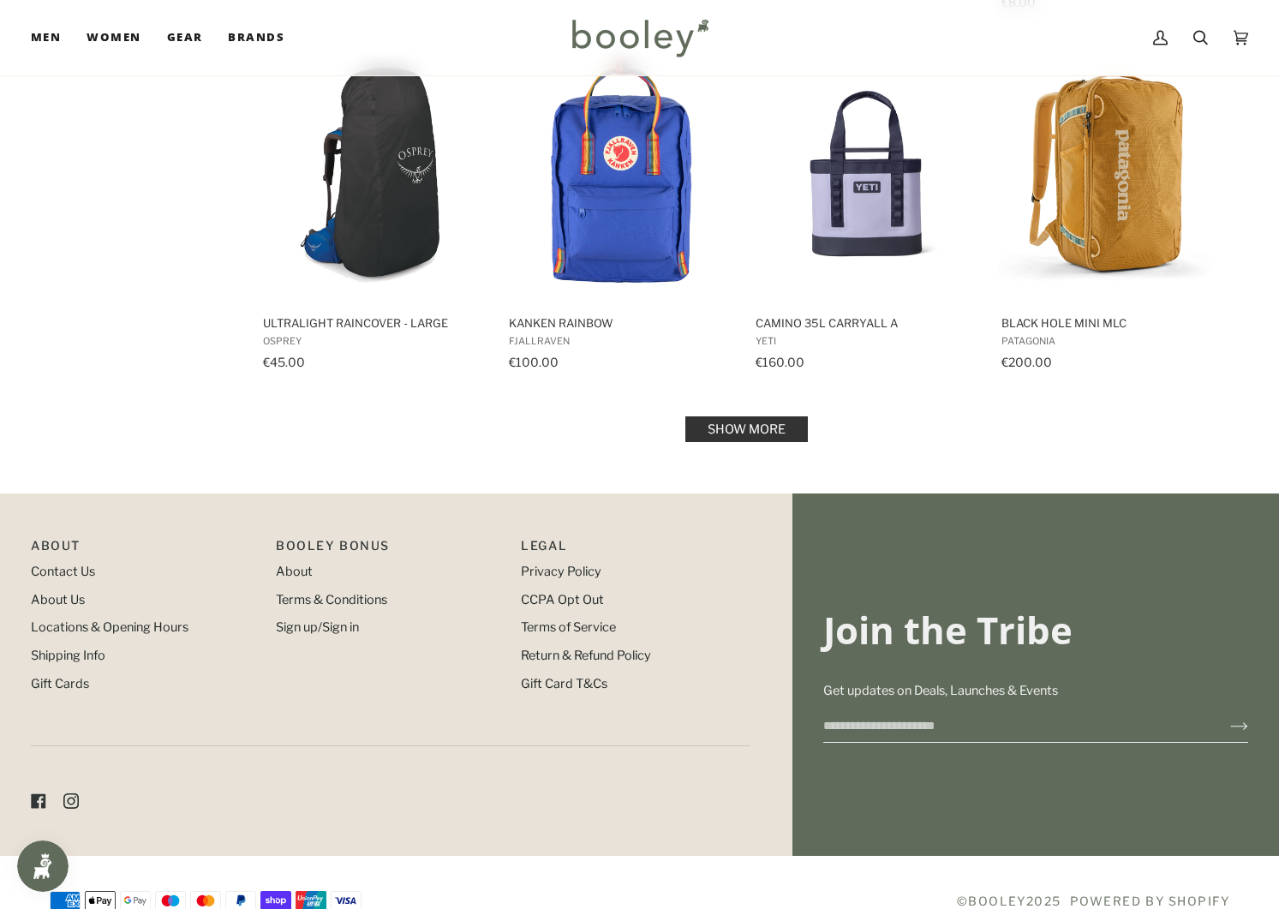
scroll to position [3525, 0]
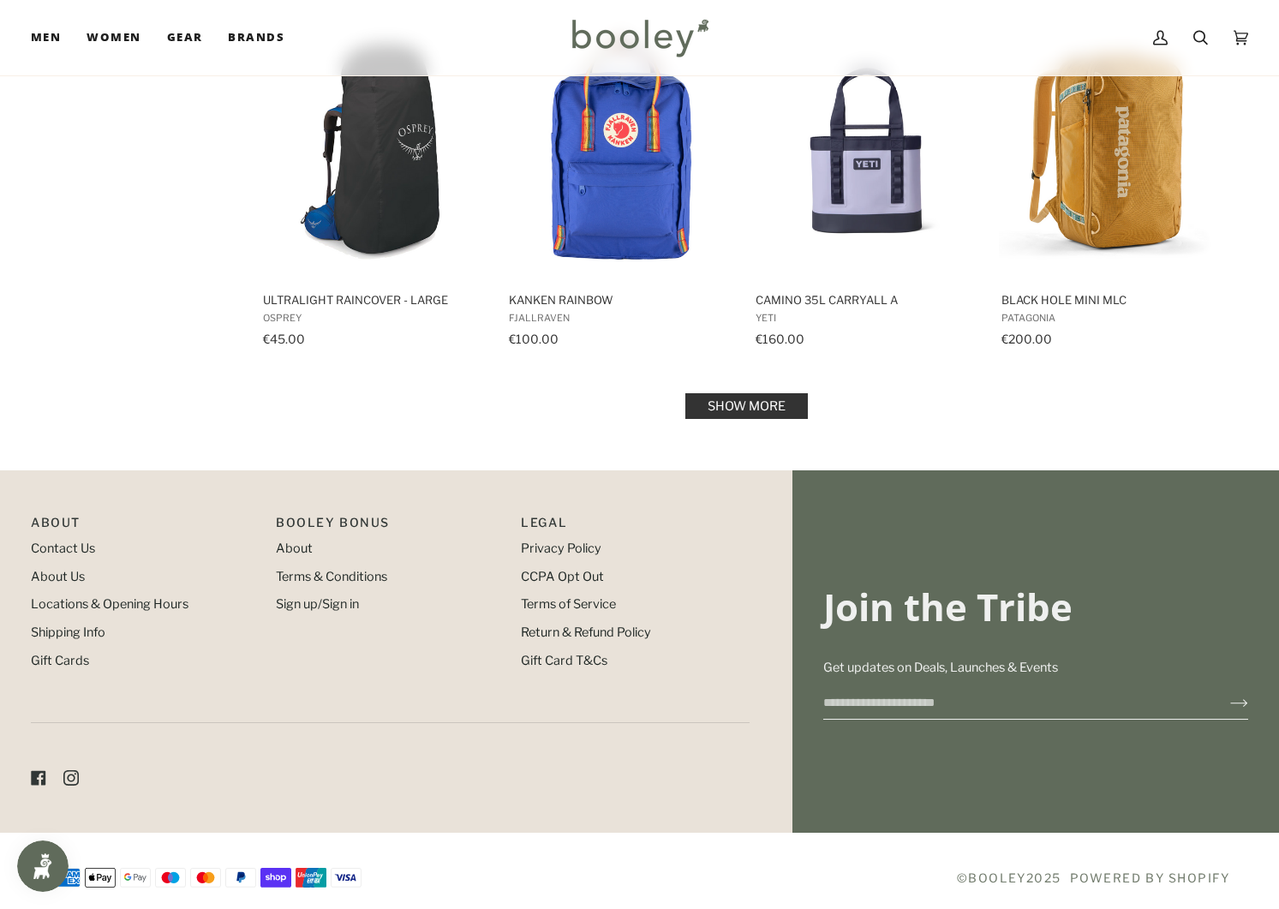
click at [753, 410] on link "Show more" at bounding box center [746, 406] width 123 height 26
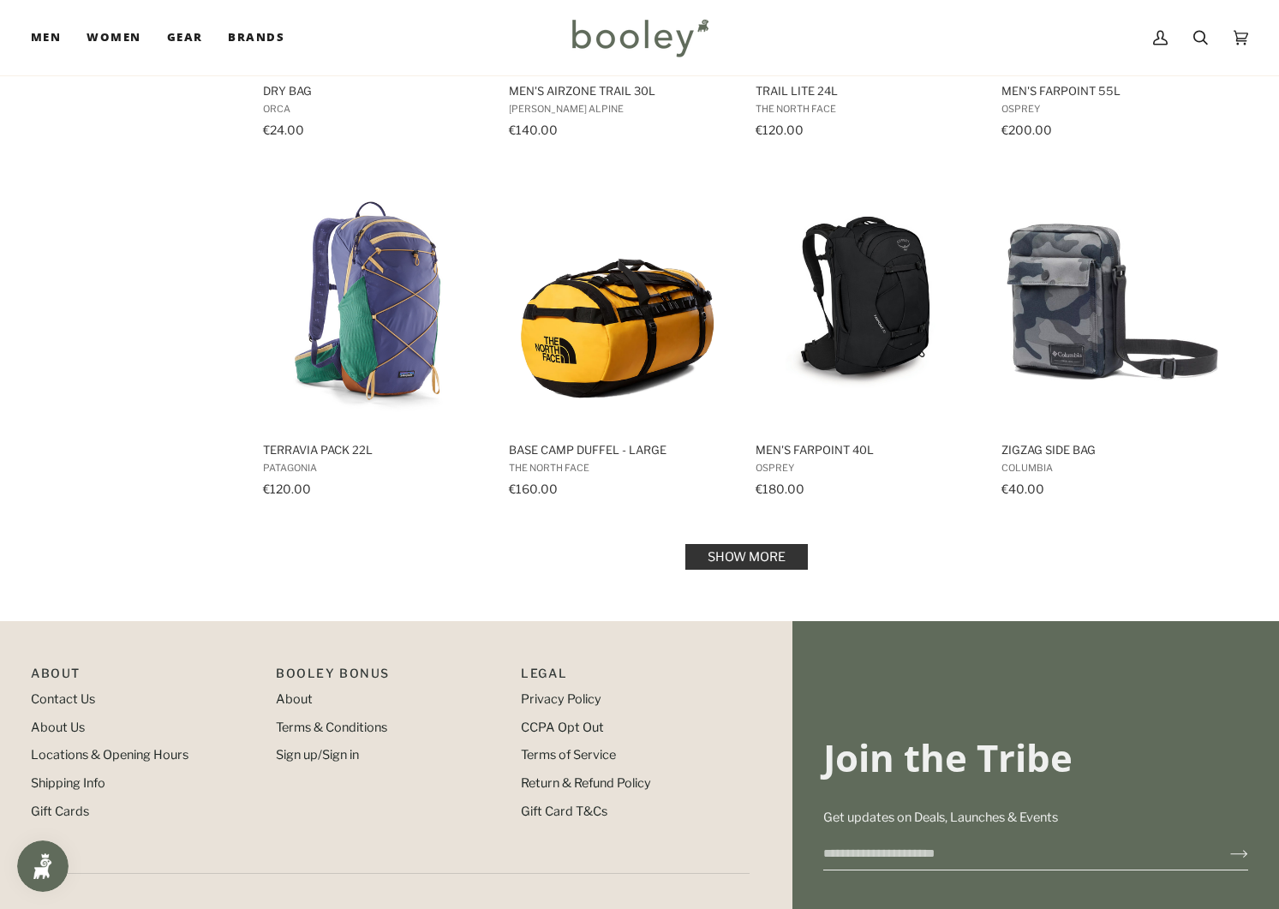
scroll to position [5198, 0]
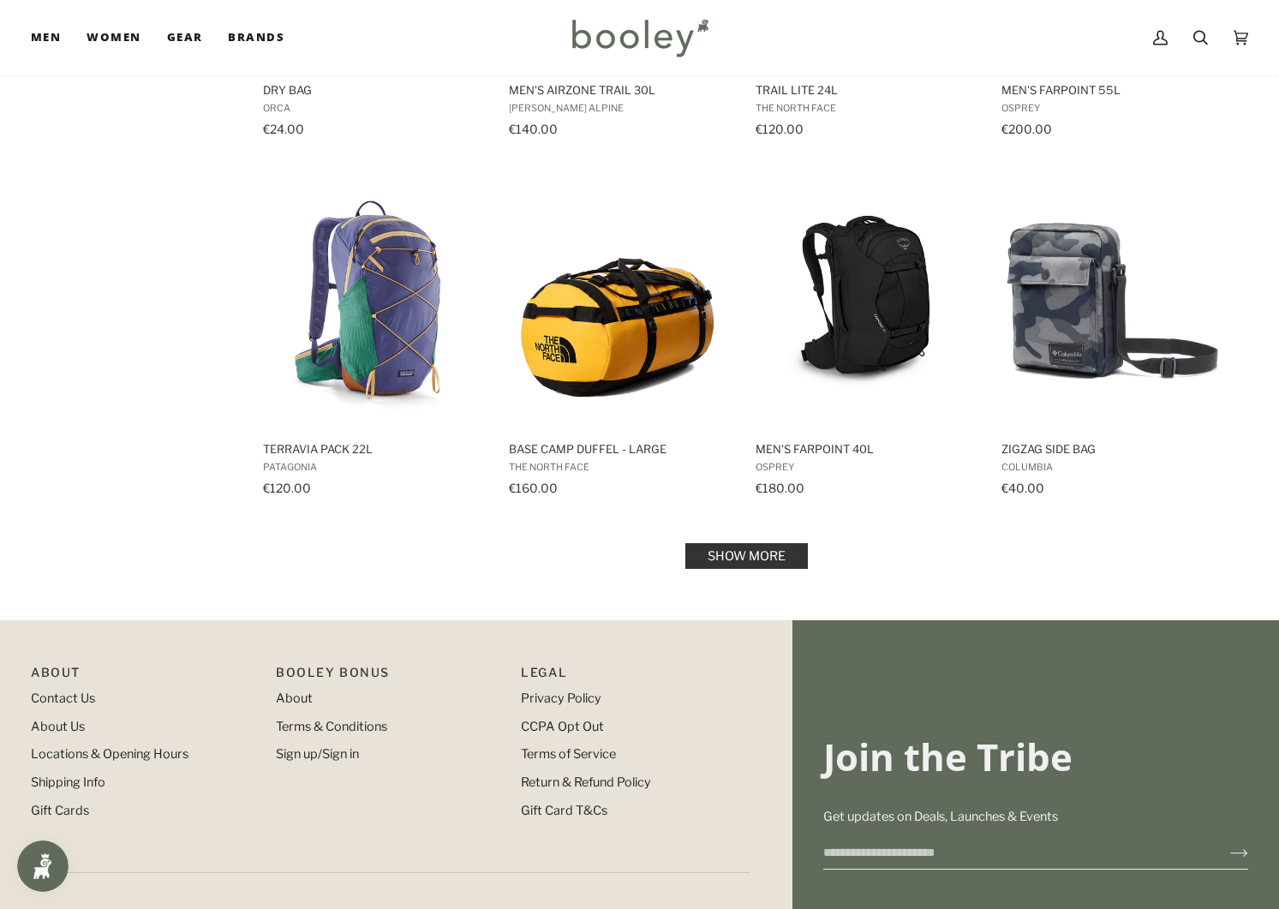
click at [732, 543] on link "Show more" at bounding box center [746, 556] width 123 height 26
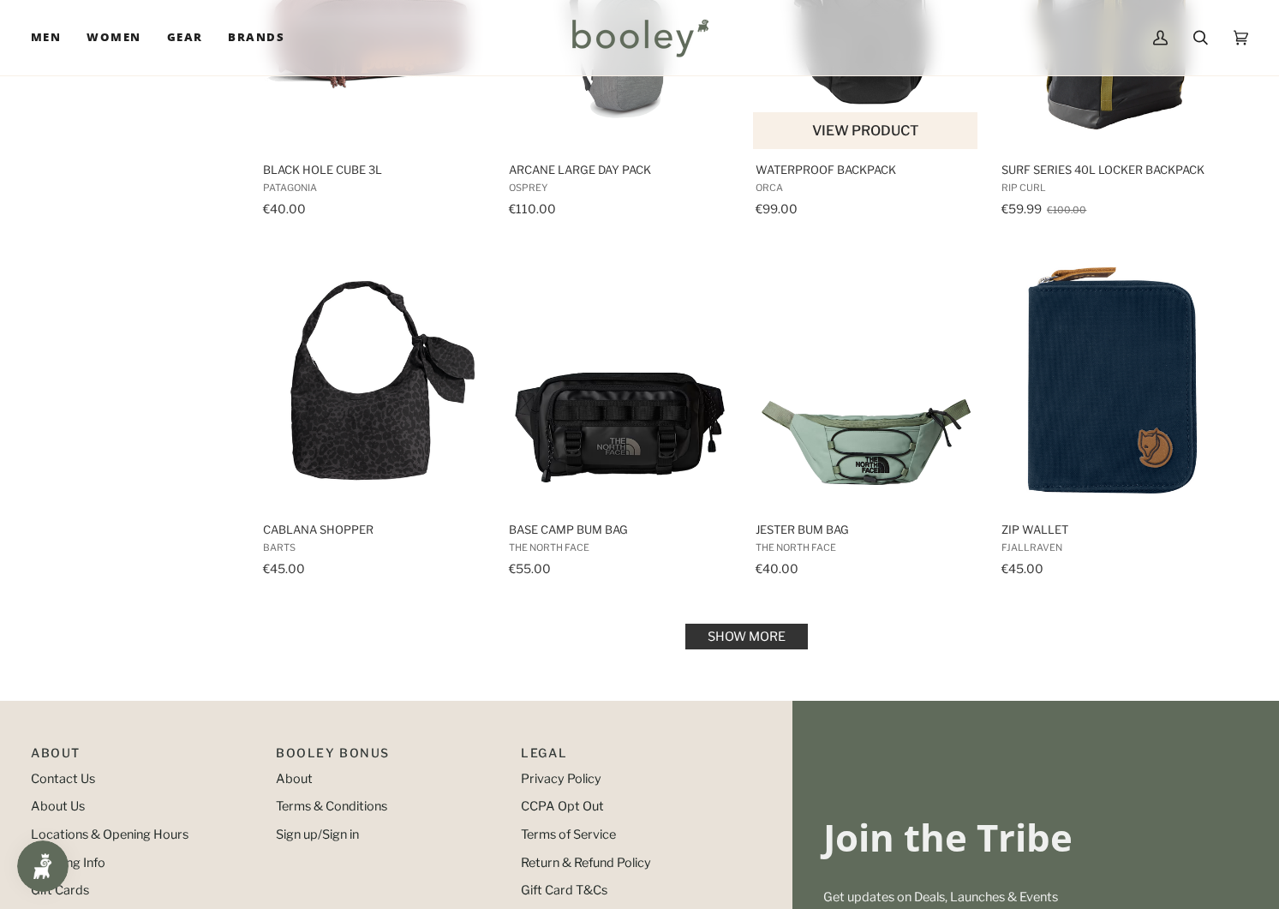
scroll to position [6917, 0]
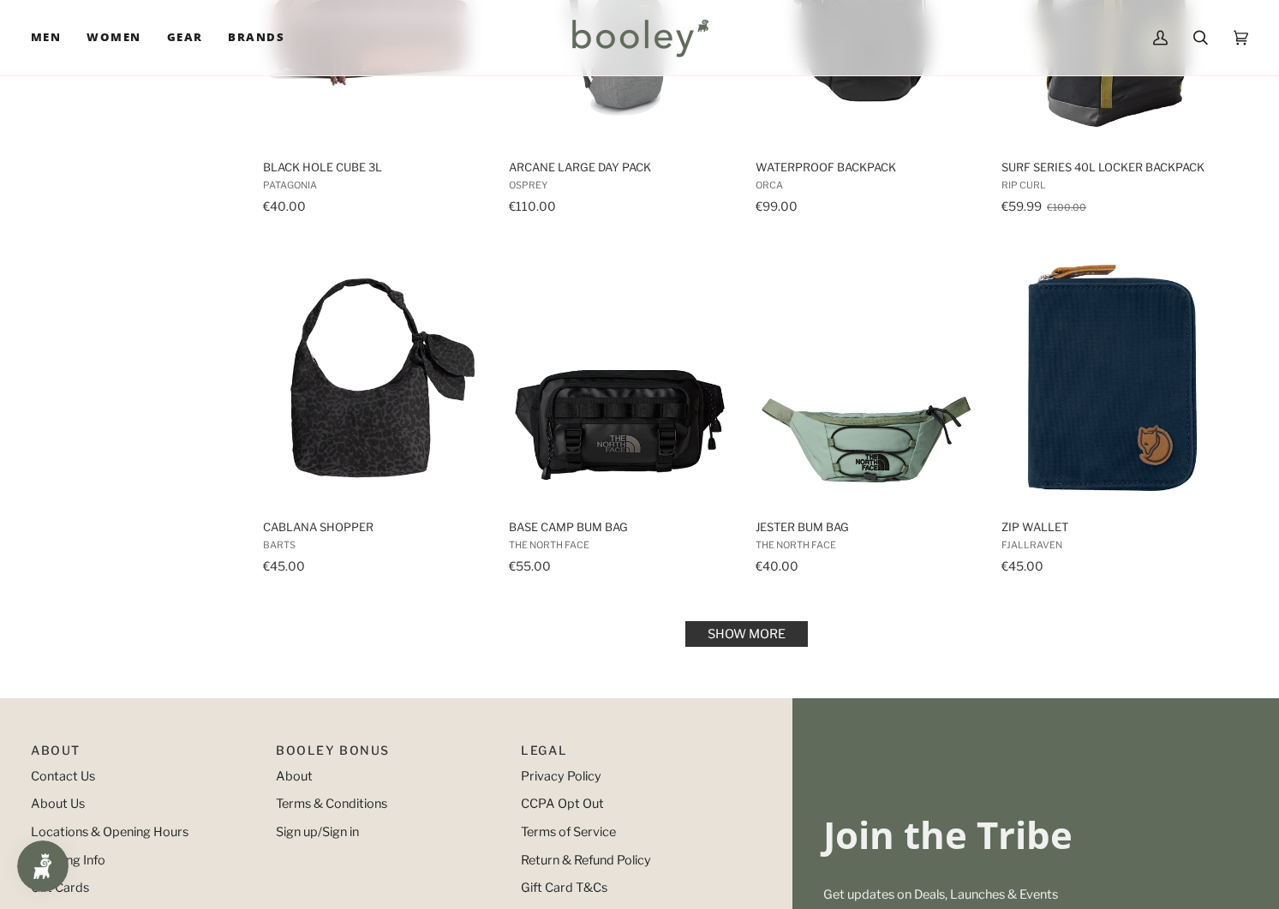
click at [740, 621] on link "Show more" at bounding box center [746, 634] width 123 height 26
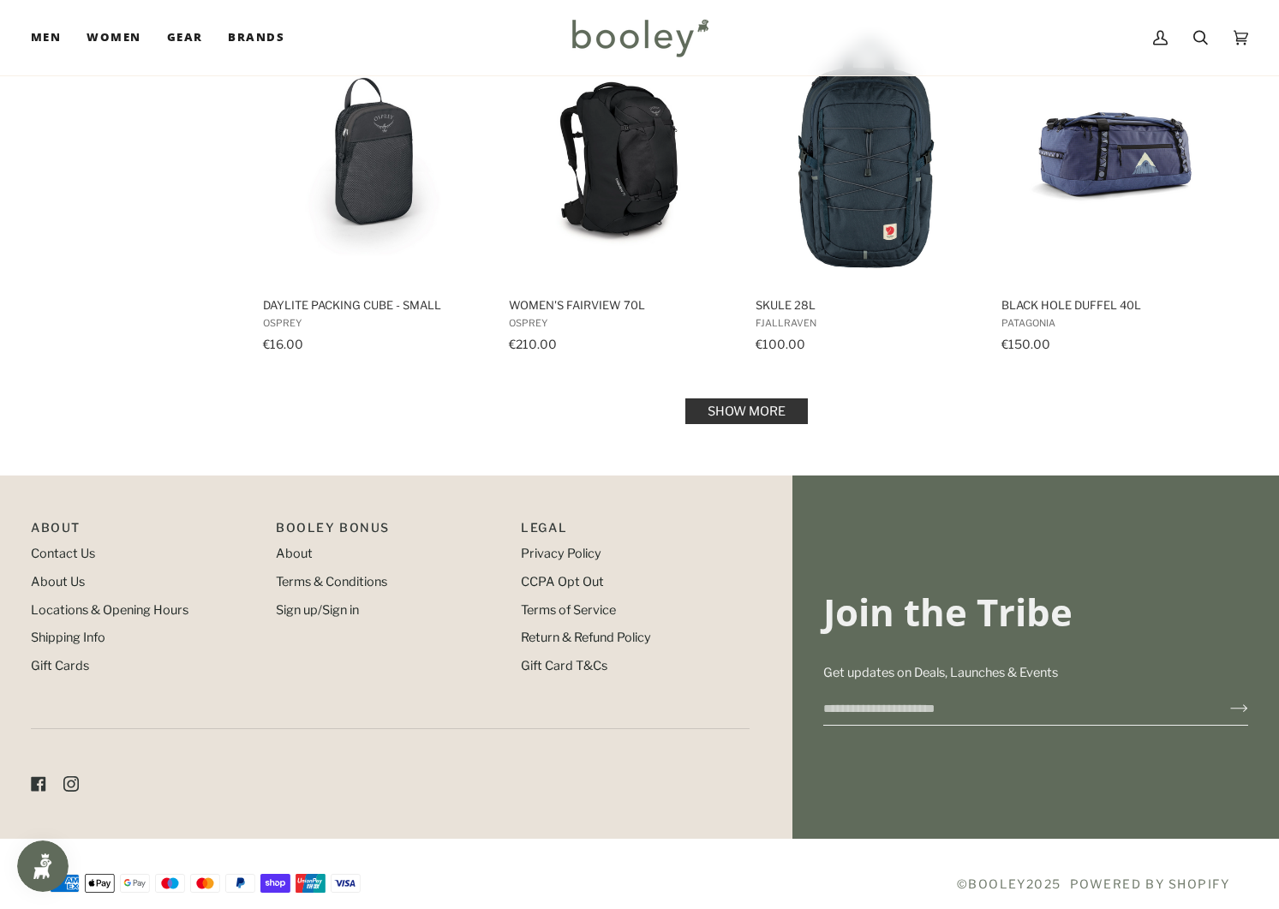
click at [752, 398] on link "Show more" at bounding box center [746, 411] width 123 height 26
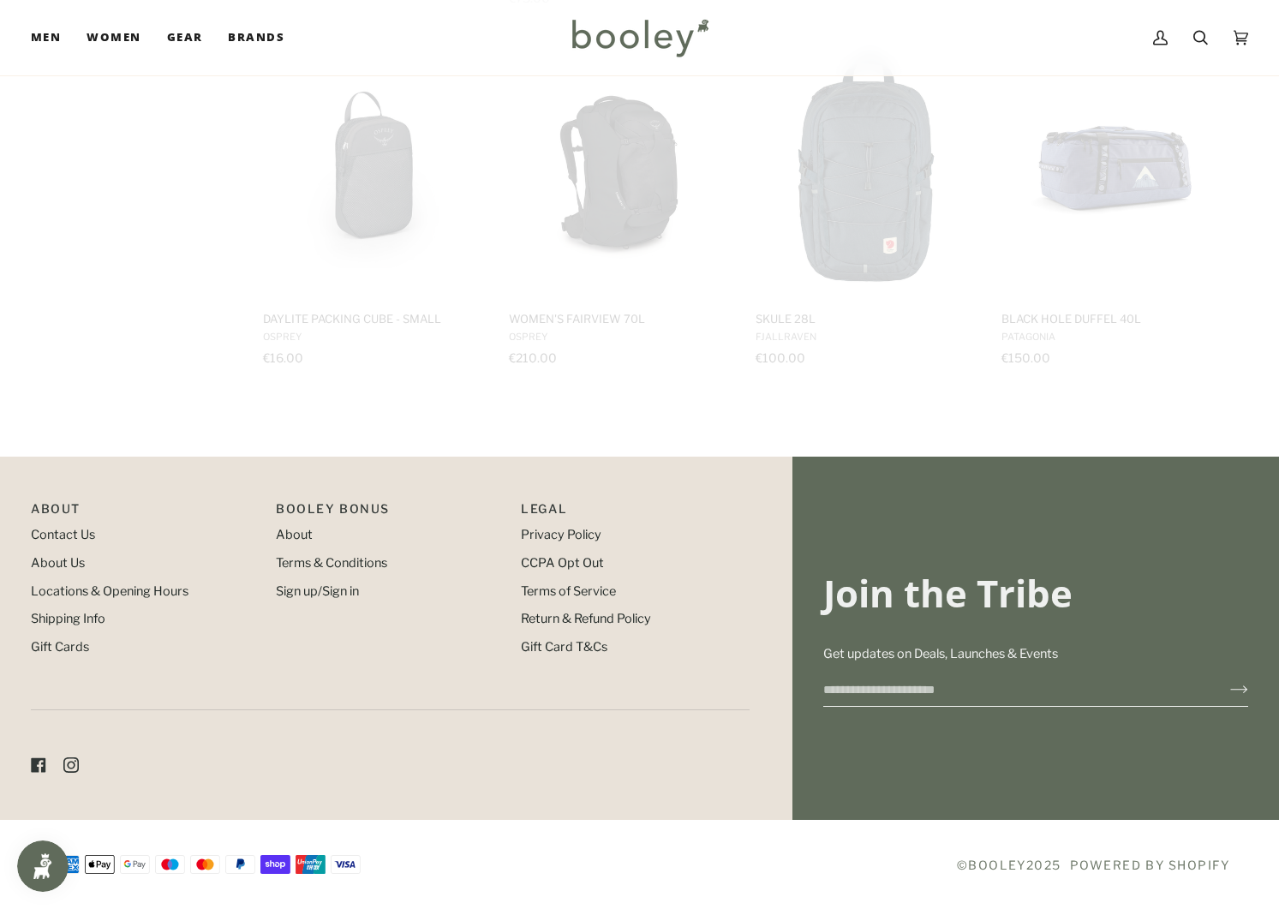
scroll to position [8919, 0]
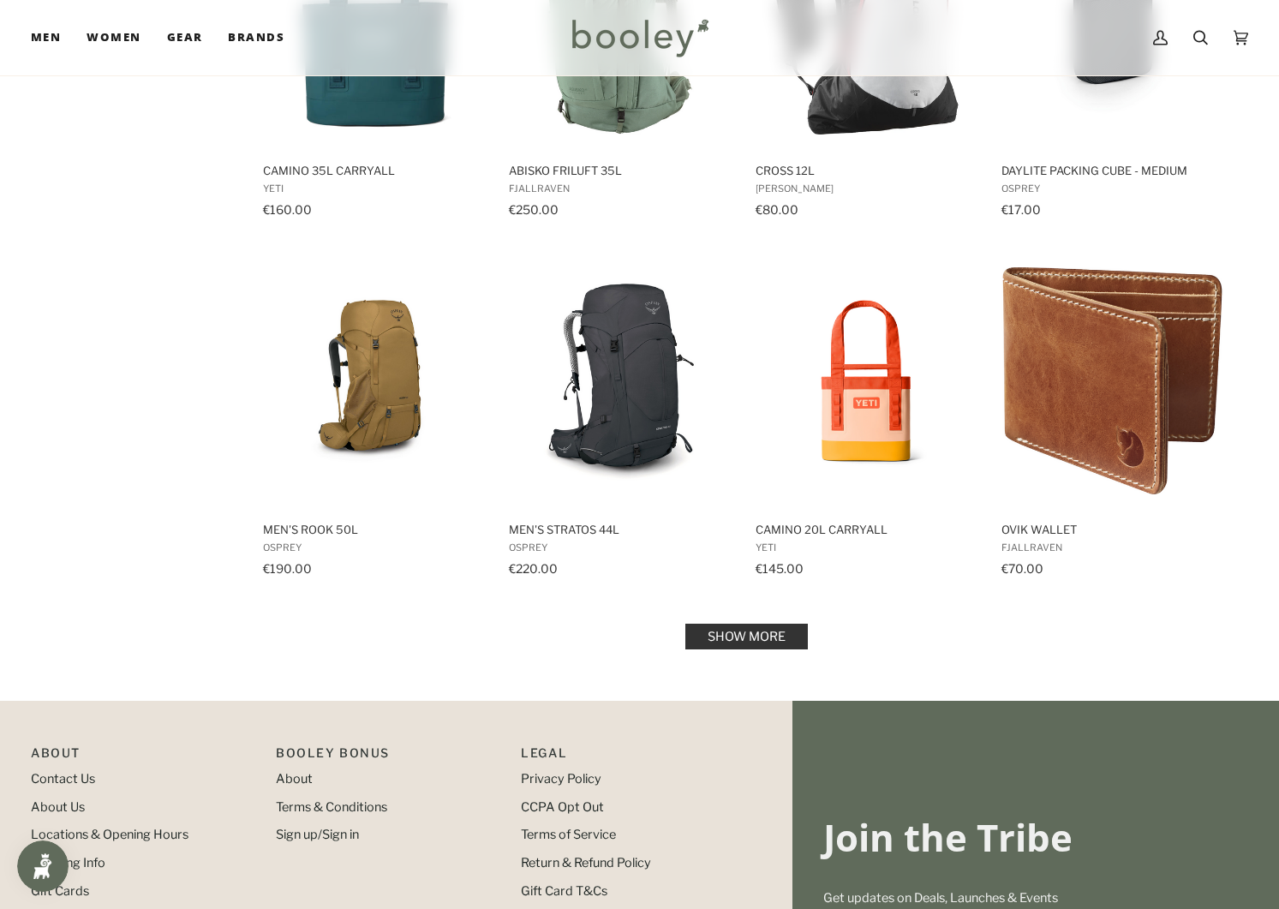
scroll to position [10527, 0]
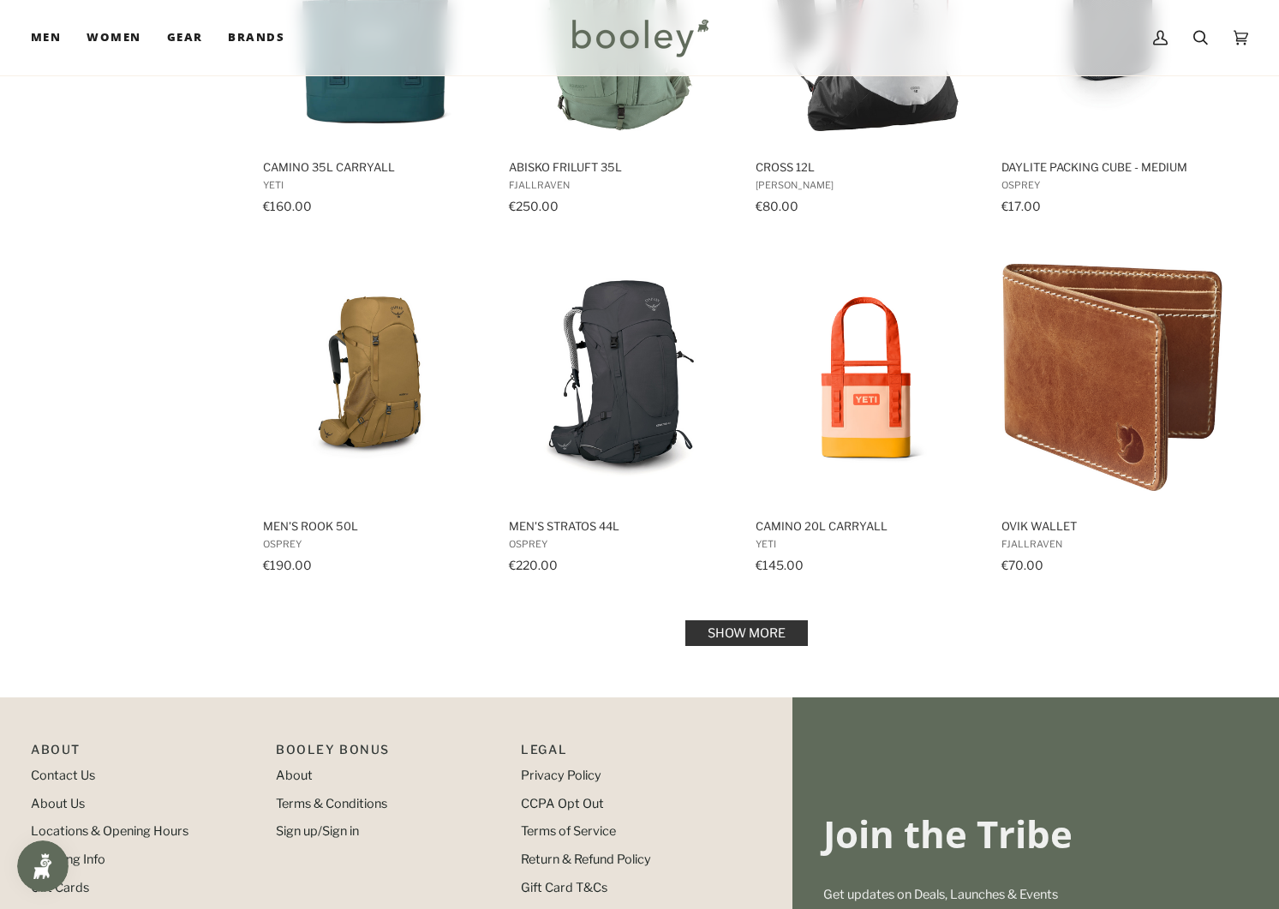
click at [771, 620] on link "Show more" at bounding box center [746, 633] width 123 height 26
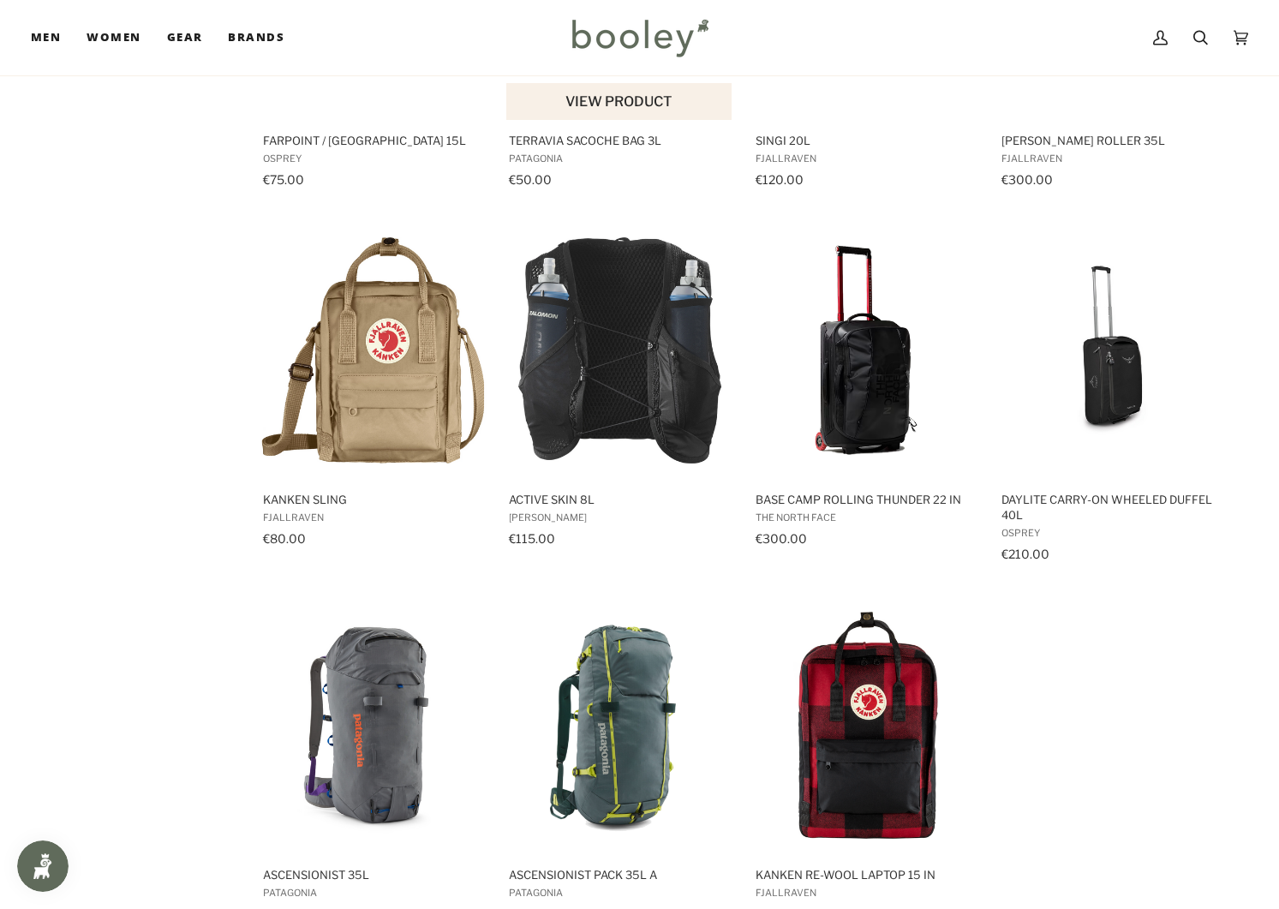
scroll to position [11631, 0]
